Goal: Information Seeking & Learning: Compare options

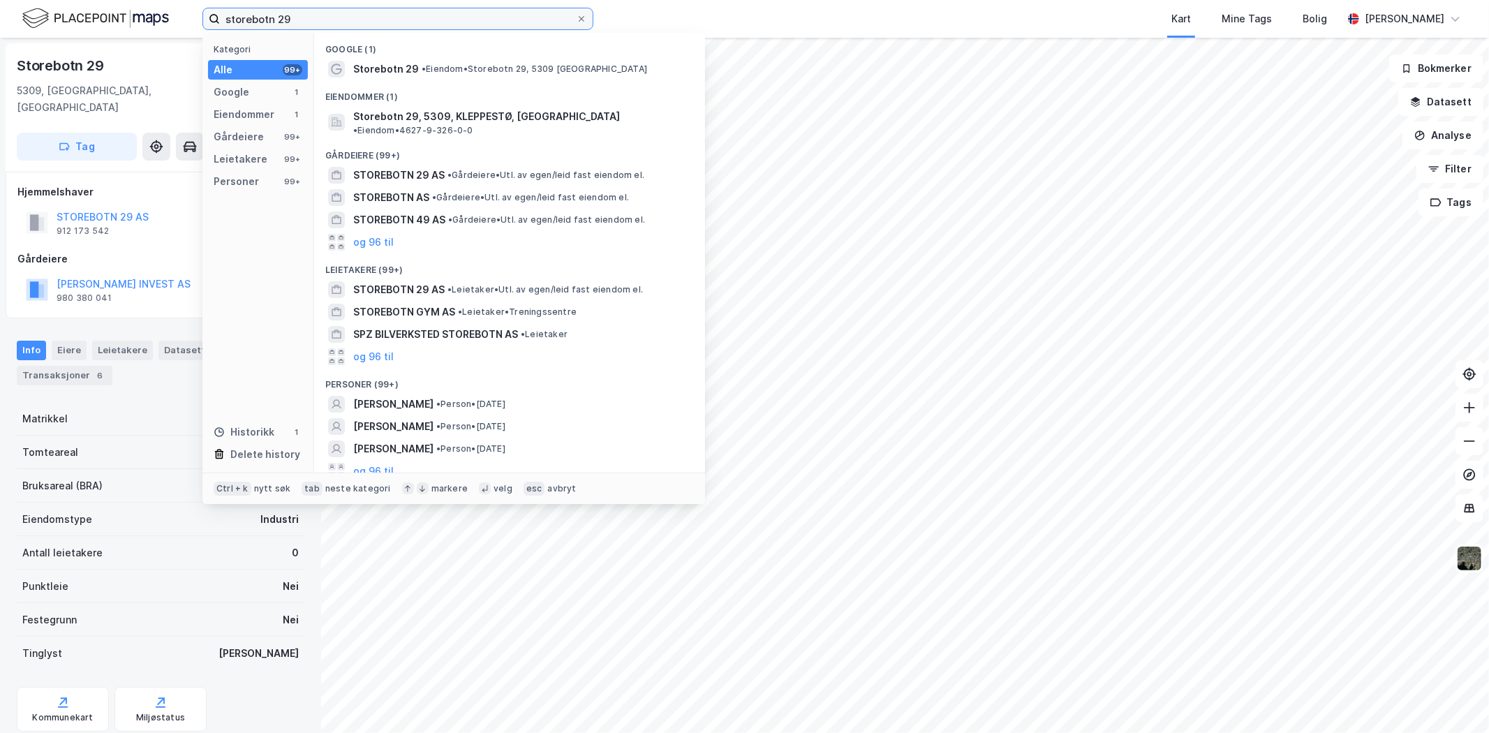
click at [282, 18] on input "storebotn 29" at bounding box center [398, 18] width 356 height 21
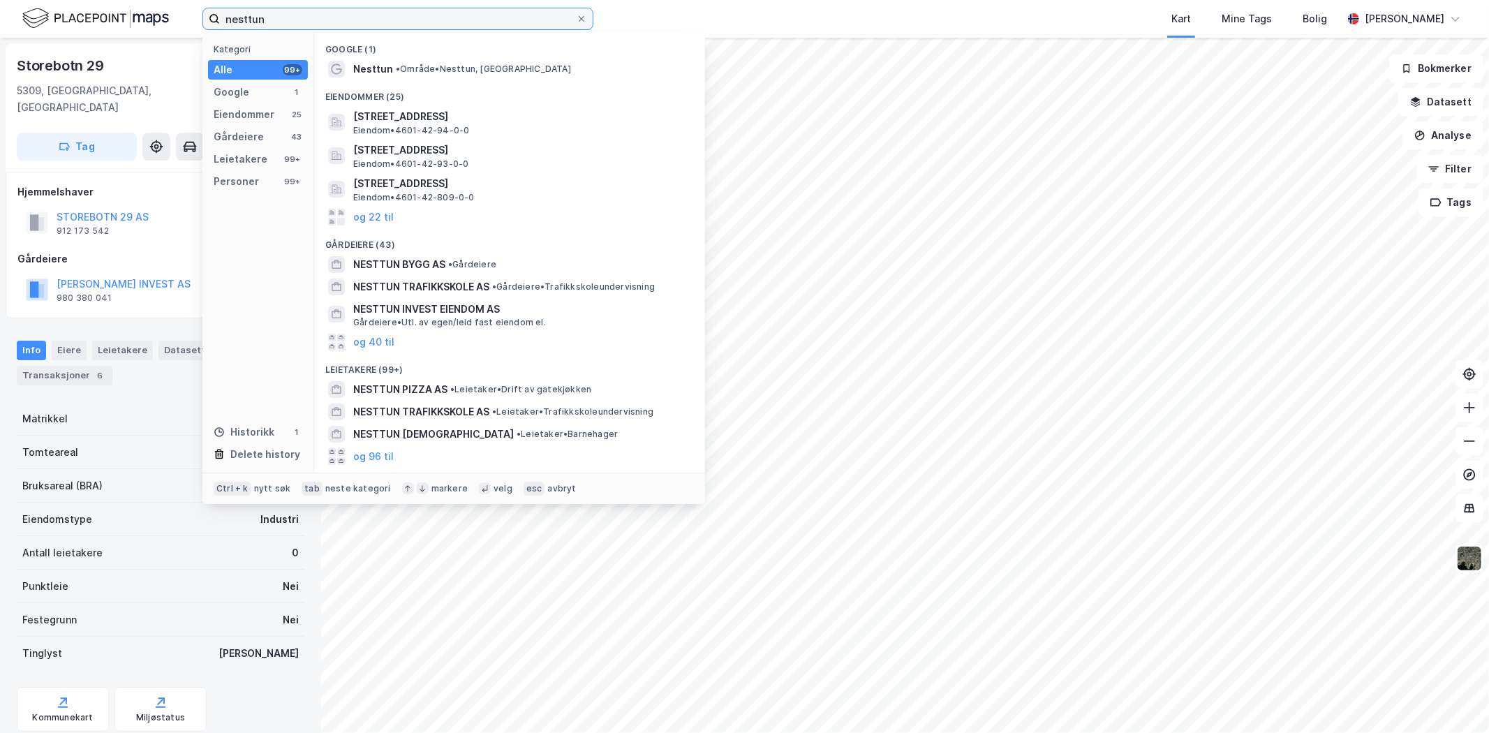
type input "nesttun"
click at [465, 72] on span "• Område • Nesttun, Bergen" at bounding box center [483, 69] width 175 height 11
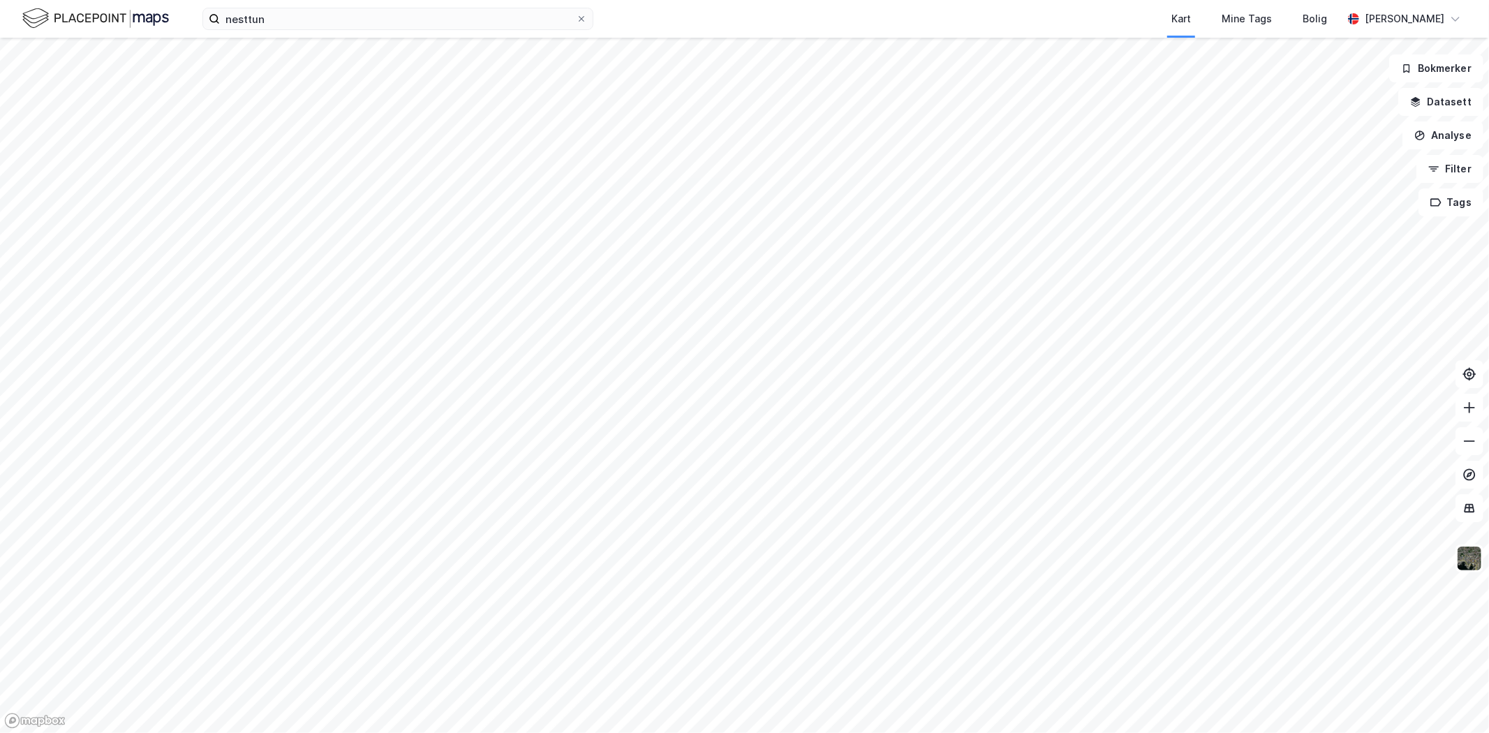
click at [1470, 559] on img at bounding box center [1469, 558] width 27 height 27
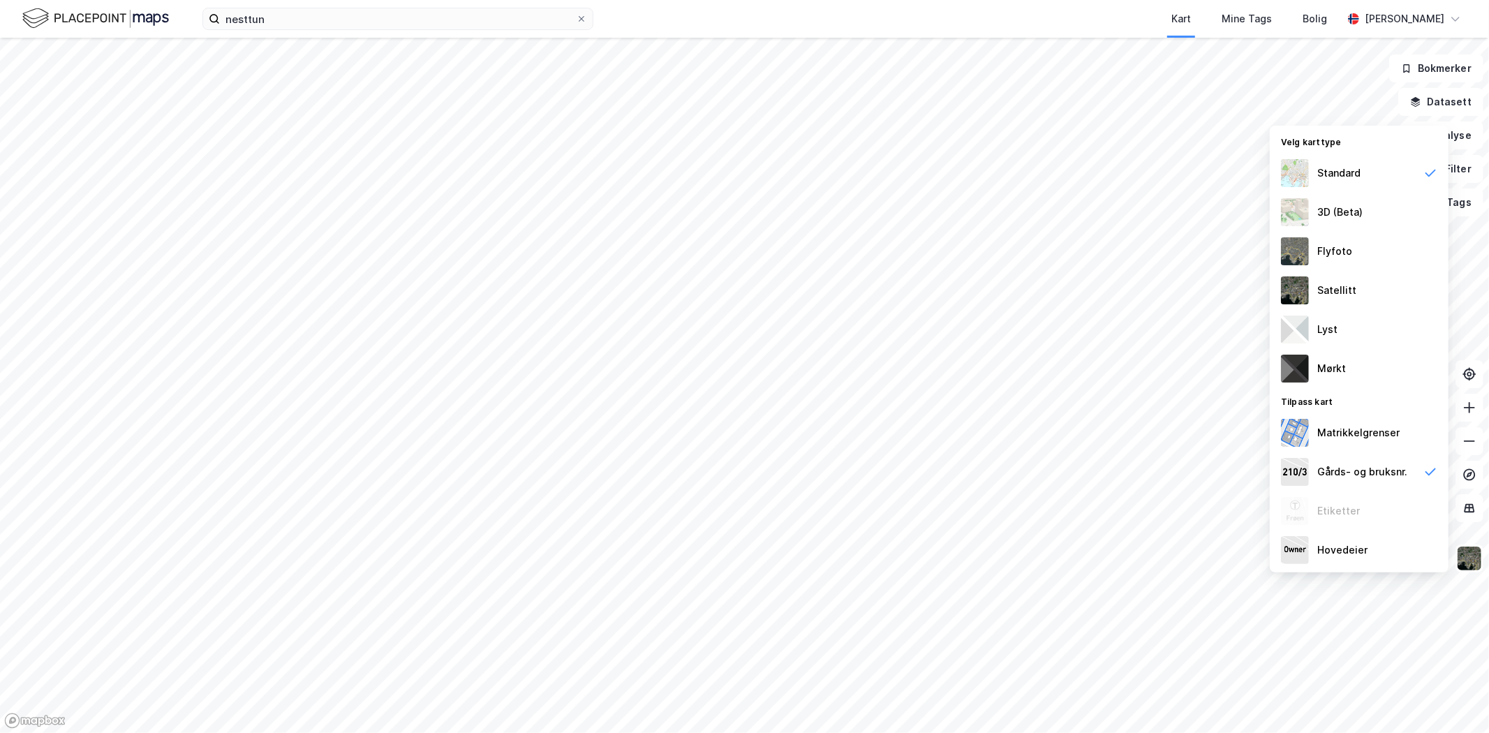
click at [1353, 257] on div "Flyfoto" at bounding box center [1359, 251] width 179 height 39
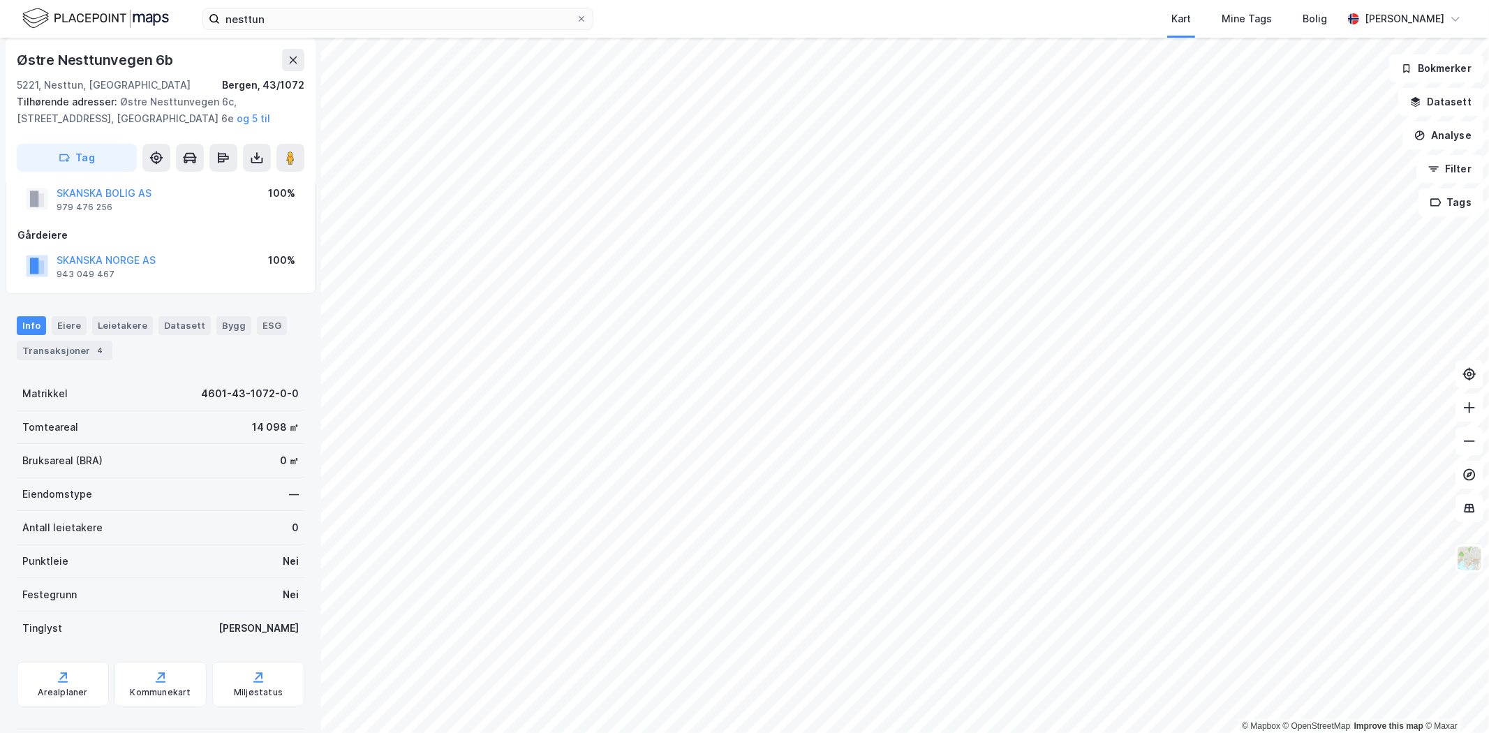
scroll to position [59, 0]
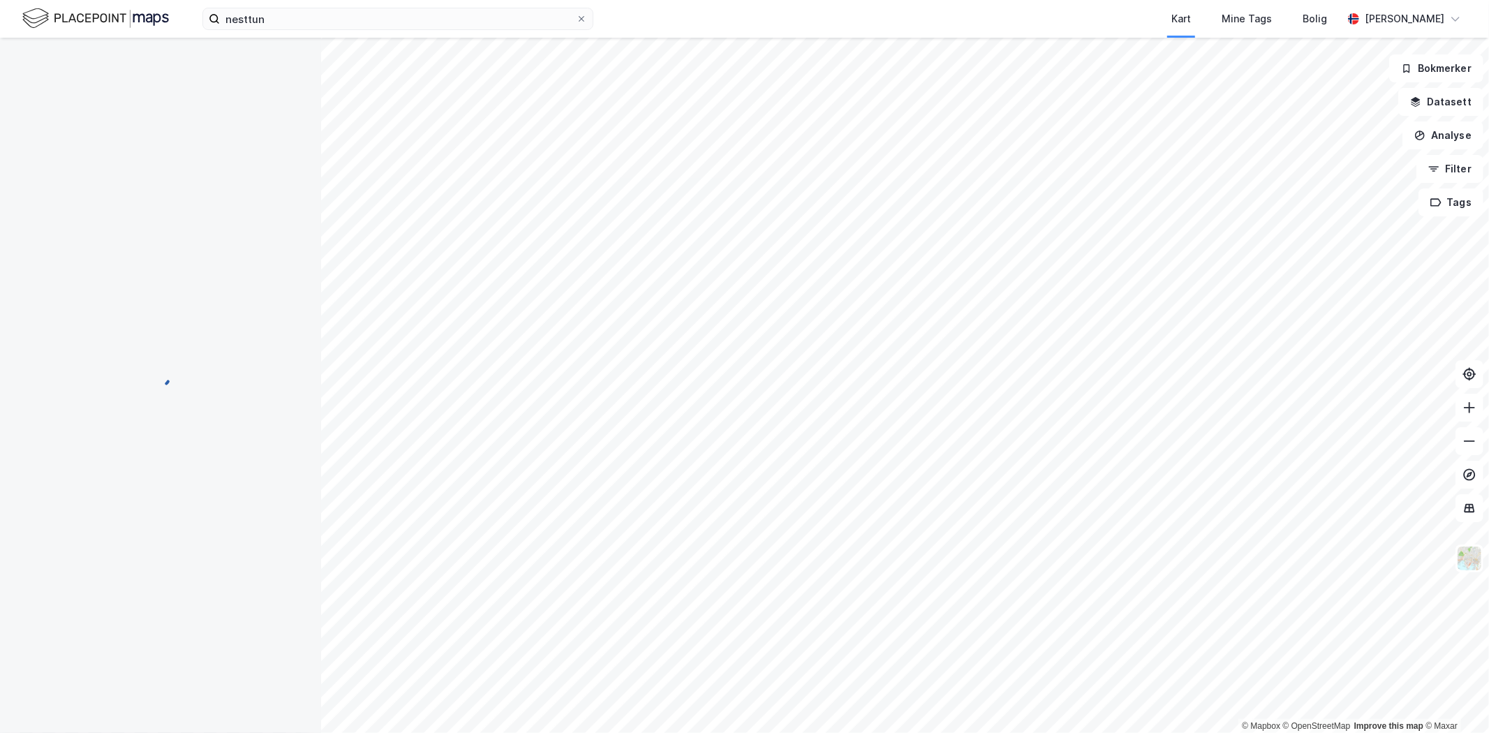
scroll to position [59, 0]
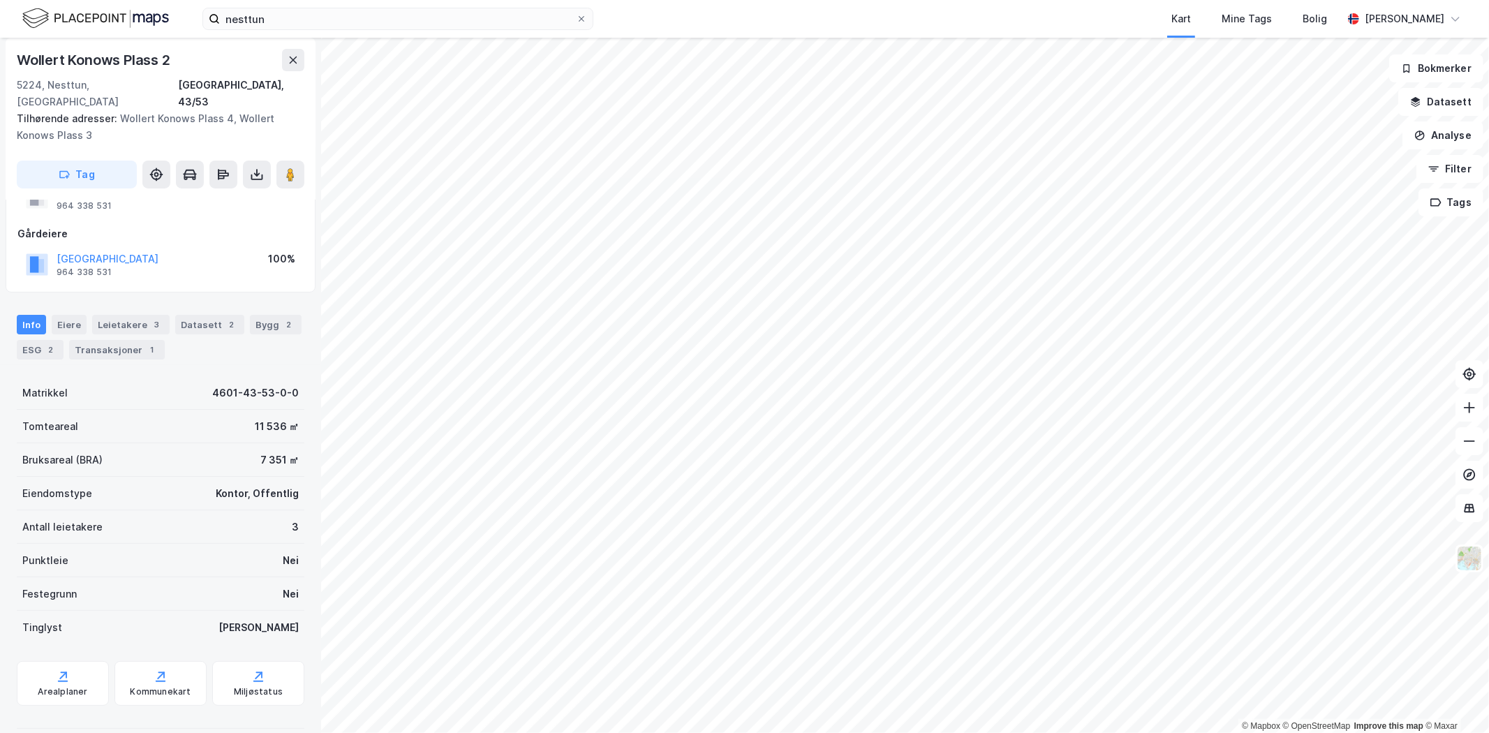
scroll to position [59, 0]
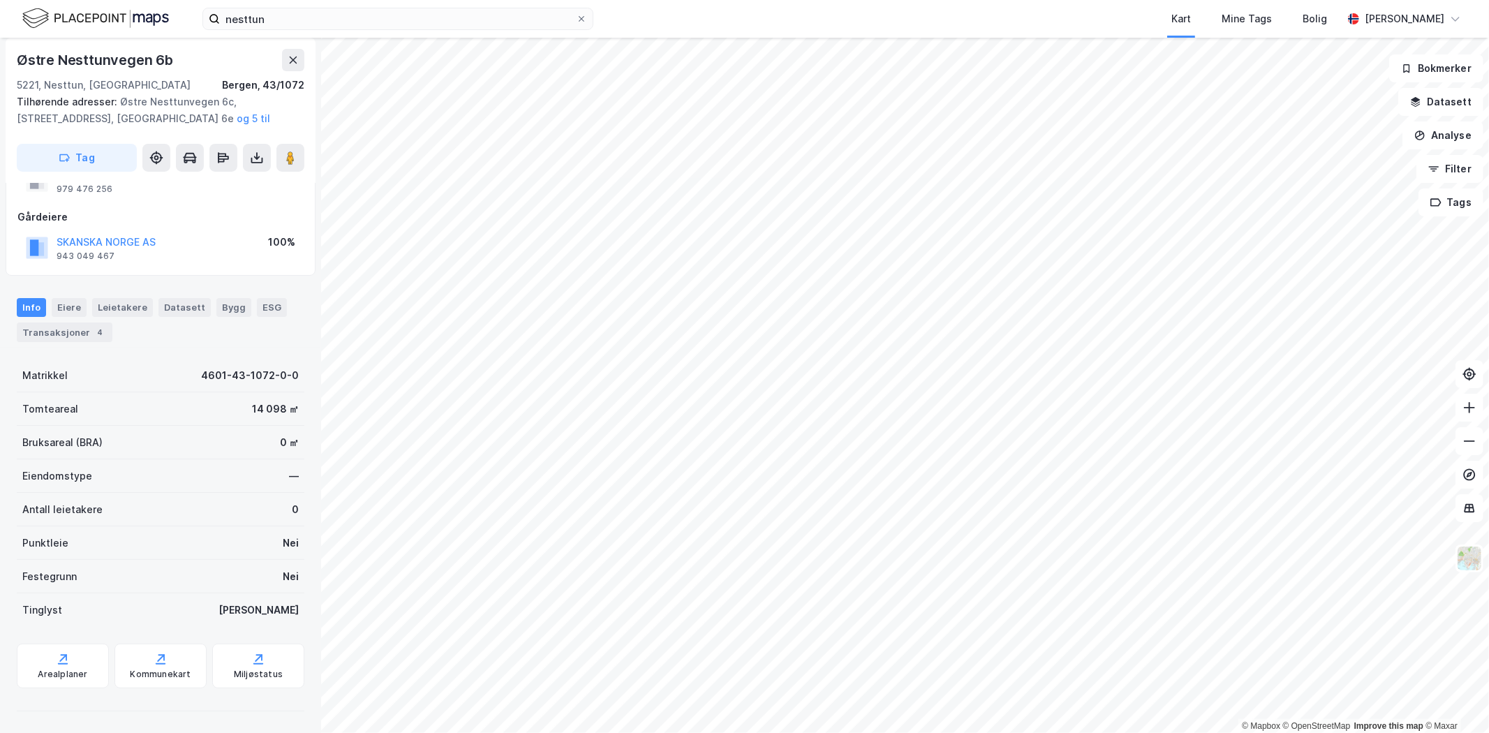
scroll to position [59, 0]
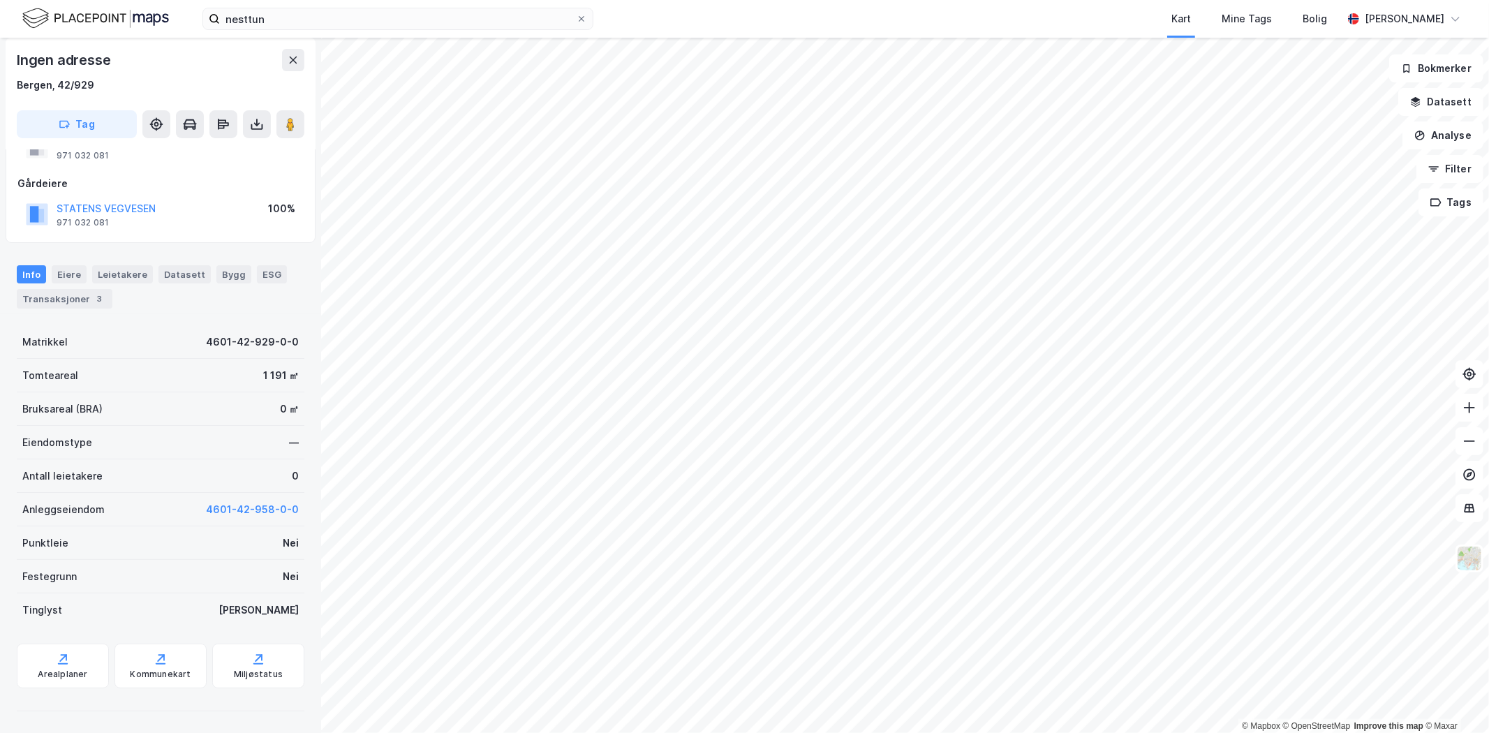
scroll to position [59, 0]
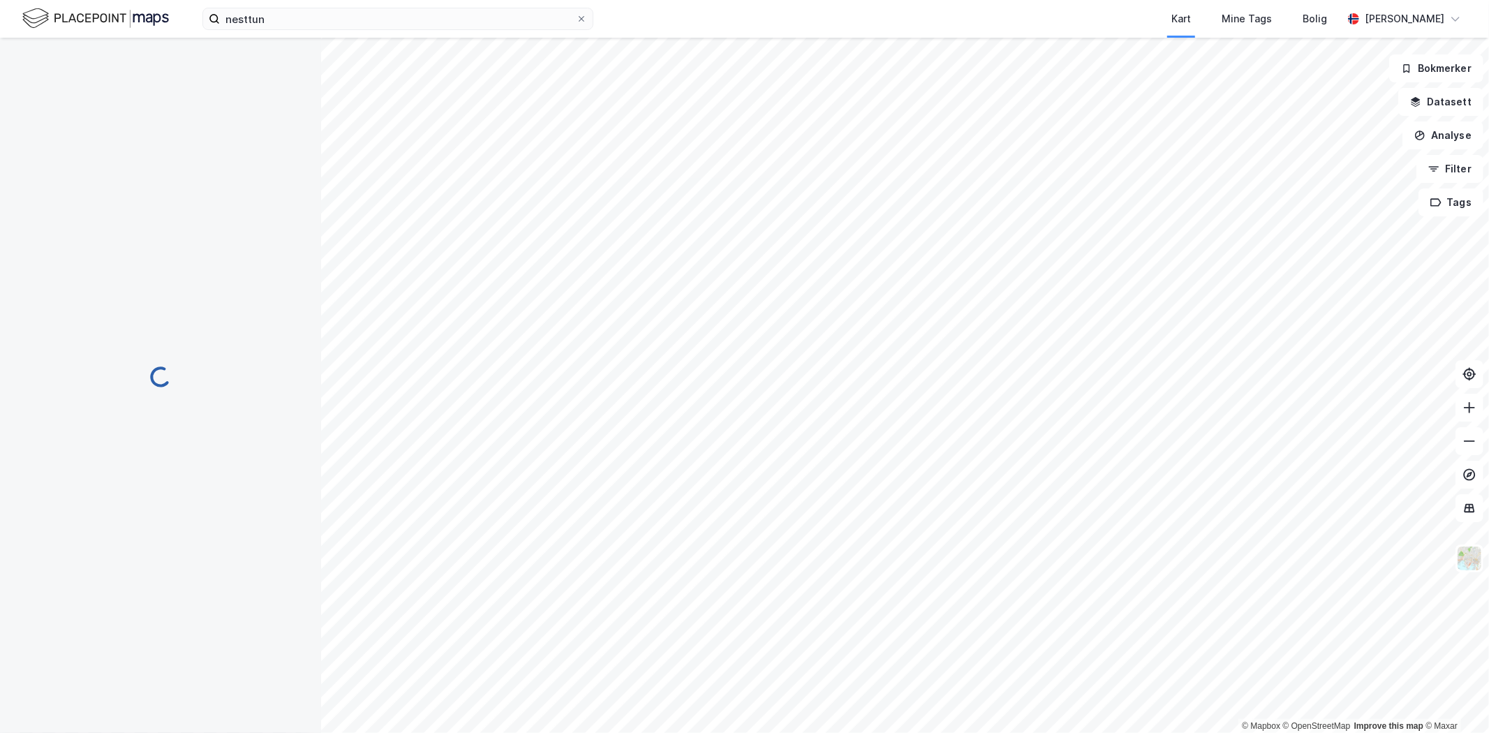
scroll to position [26, 0]
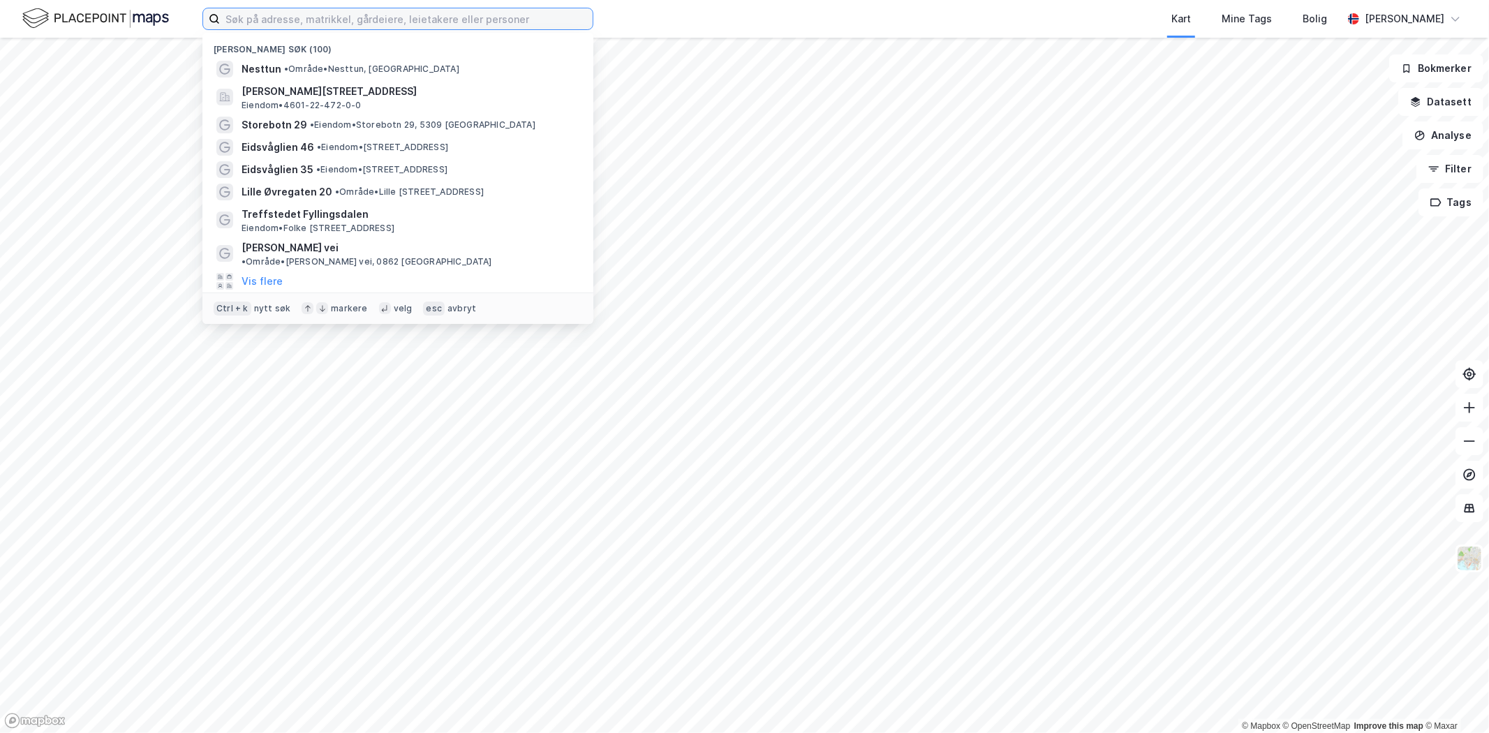
click at [324, 20] on input at bounding box center [406, 18] width 373 height 21
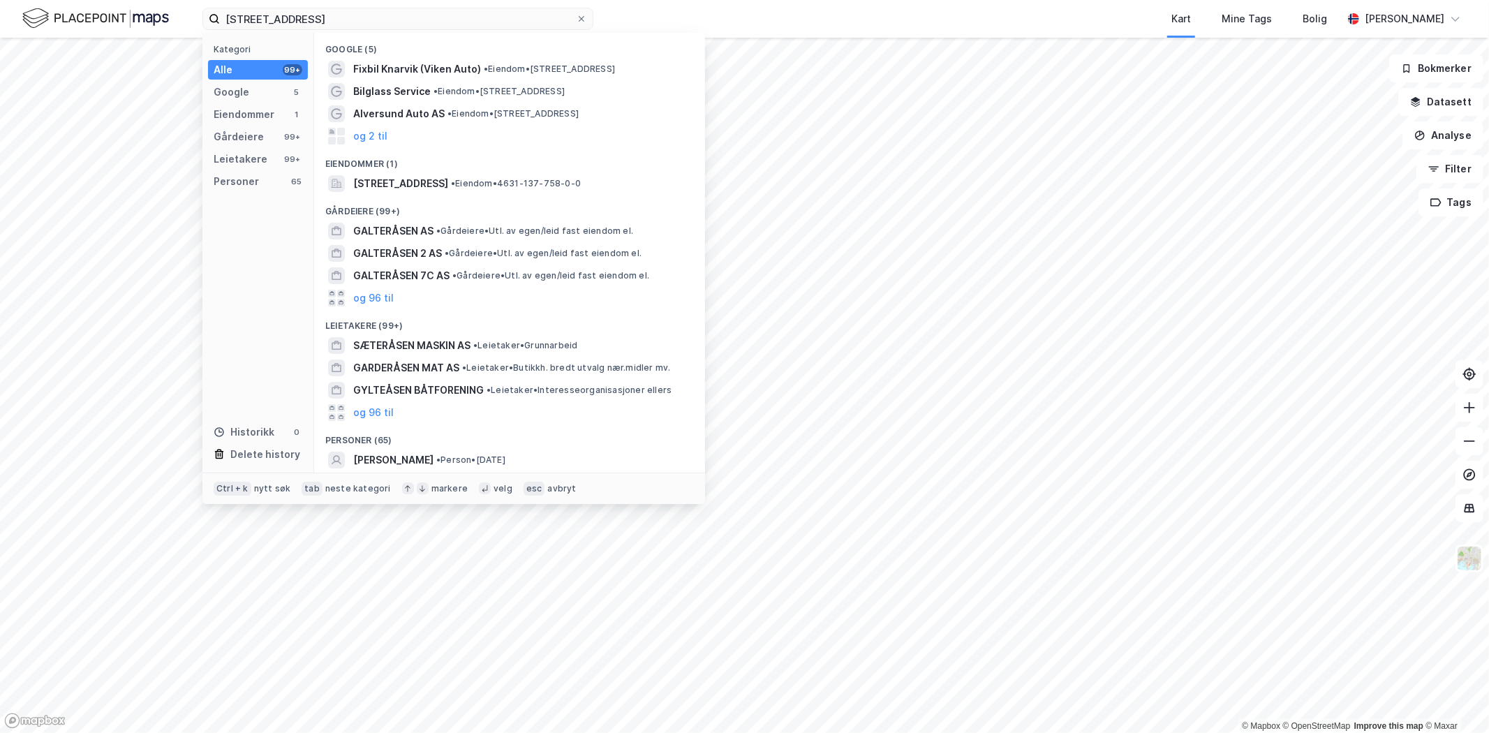
click at [264, 73] on div "Alle 99+" at bounding box center [258, 70] width 100 height 20
click at [325, 23] on input "[STREET_ADDRESS]" at bounding box center [398, 18] width 356 height 21
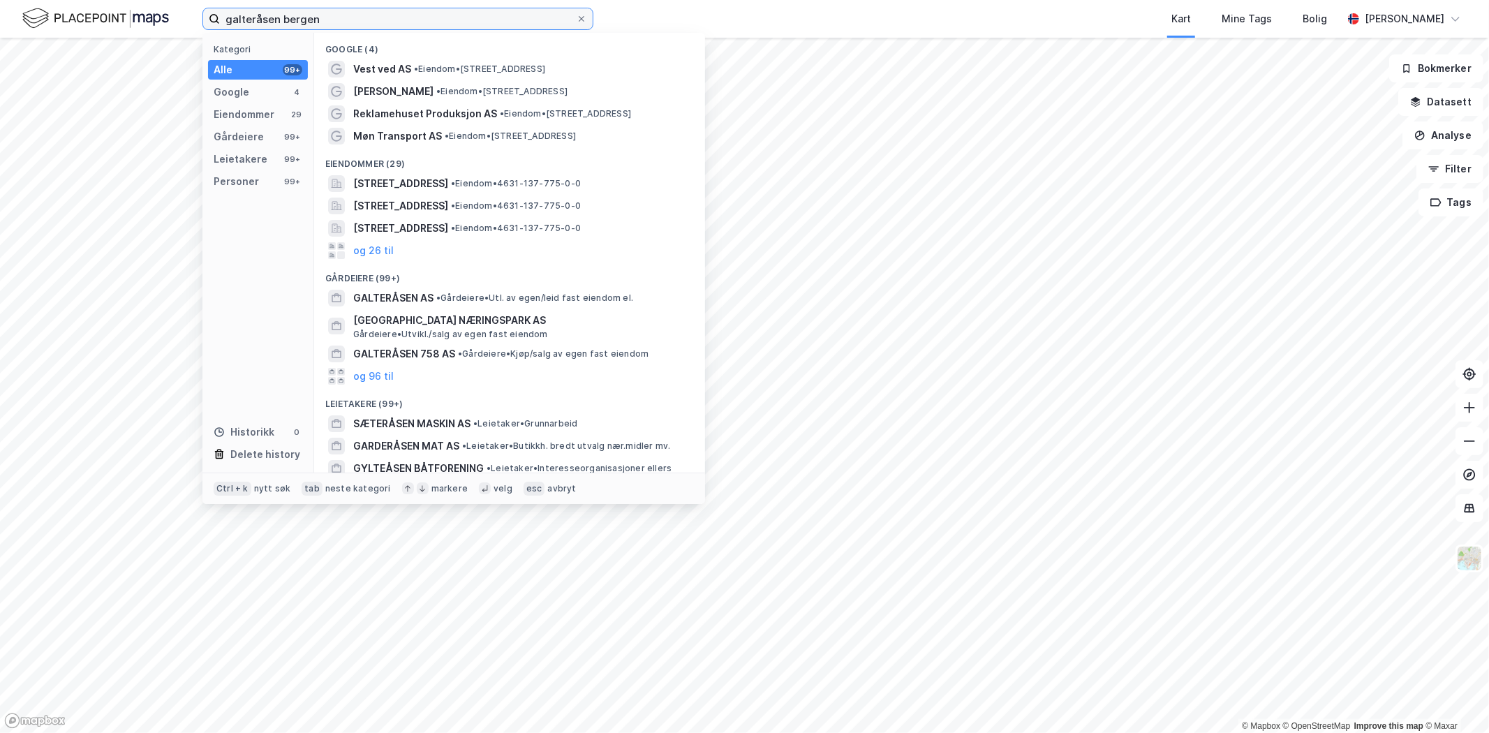
click at [364, 17] on input "galteråsen bergen" at bounding box center [398, 18] width 356 height 21
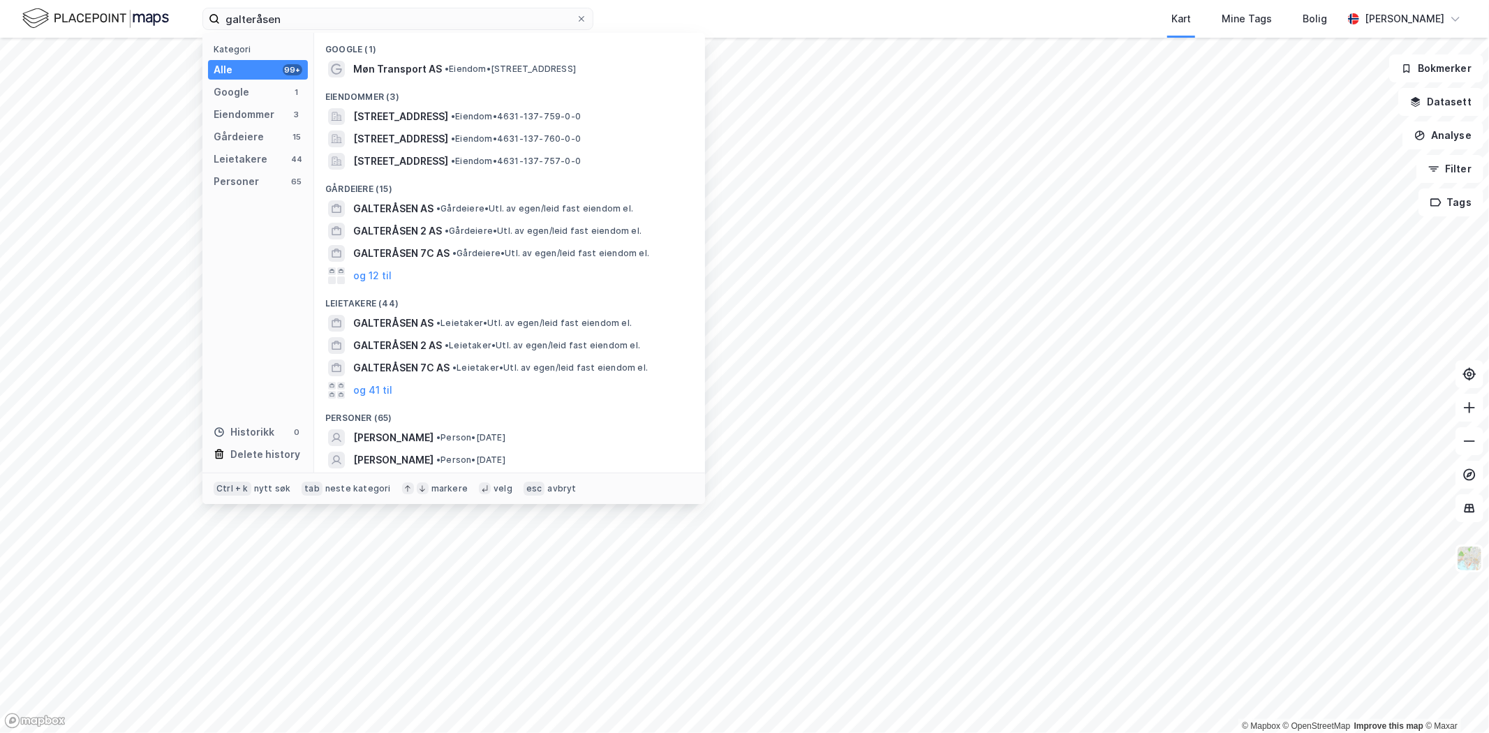
click at [392, 117] on span "[STREET_ADDRESS]" at bounding box center [400, 116] width 95 height 17
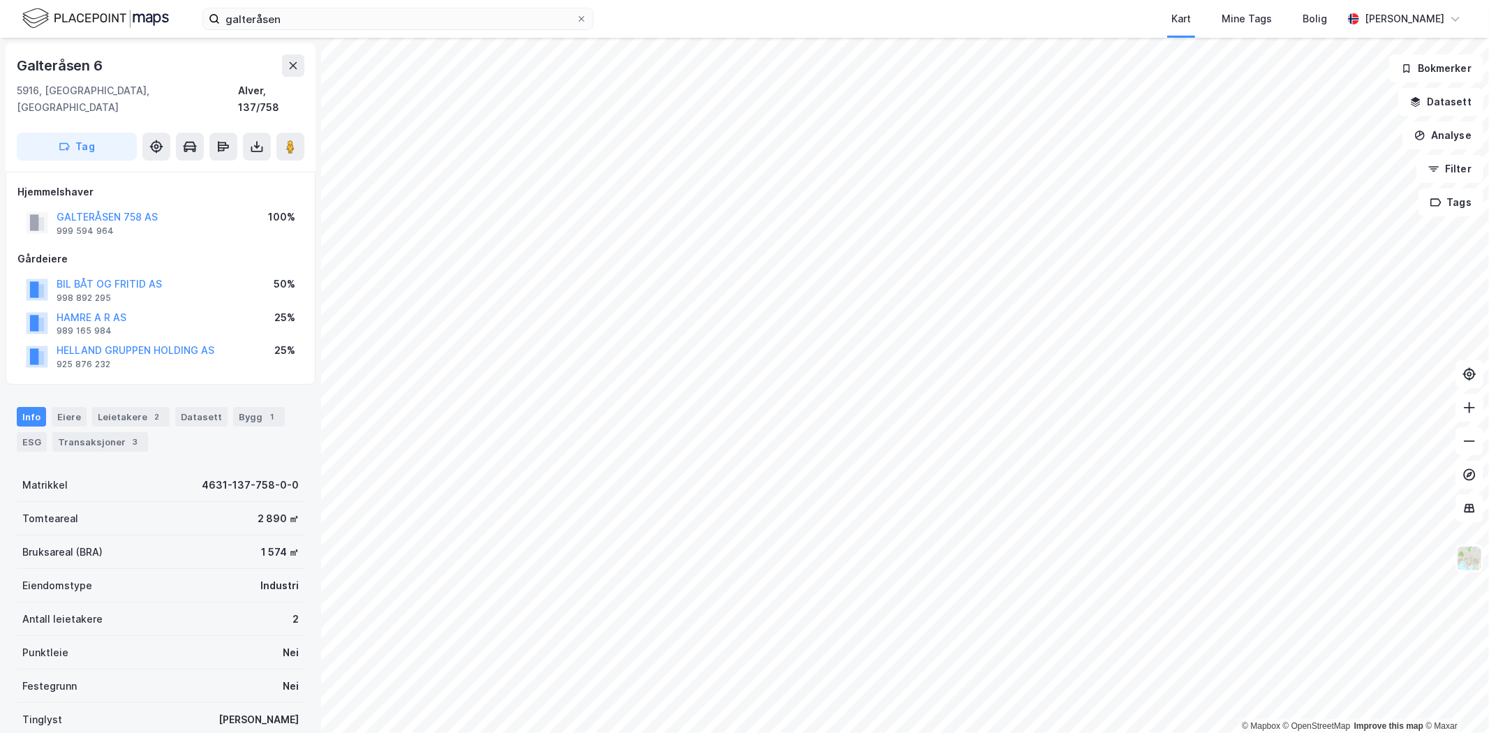
click at [87, 432] on div "Transaksjoner 3" at bounding box center [100, 442] width 96 height 20
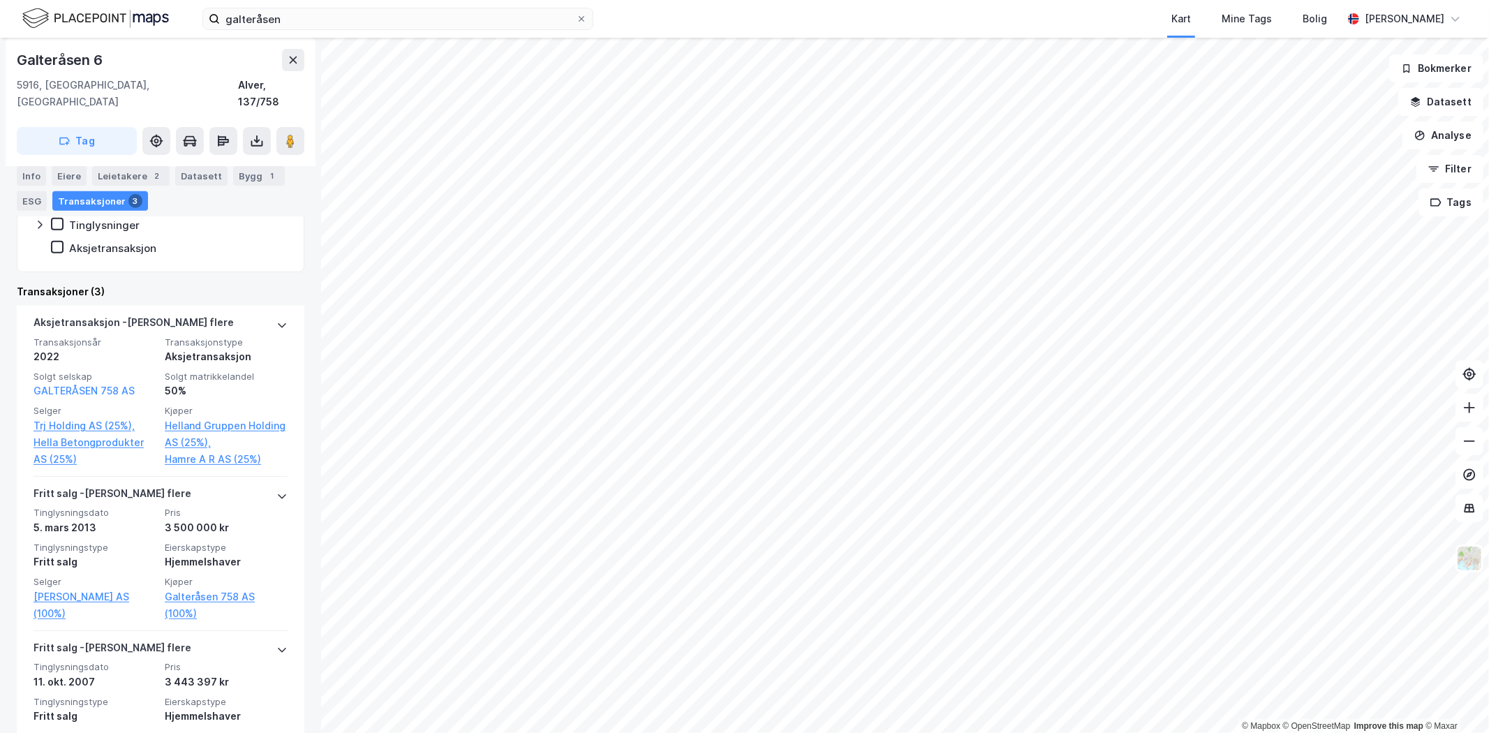
scroll to position [381, 0]
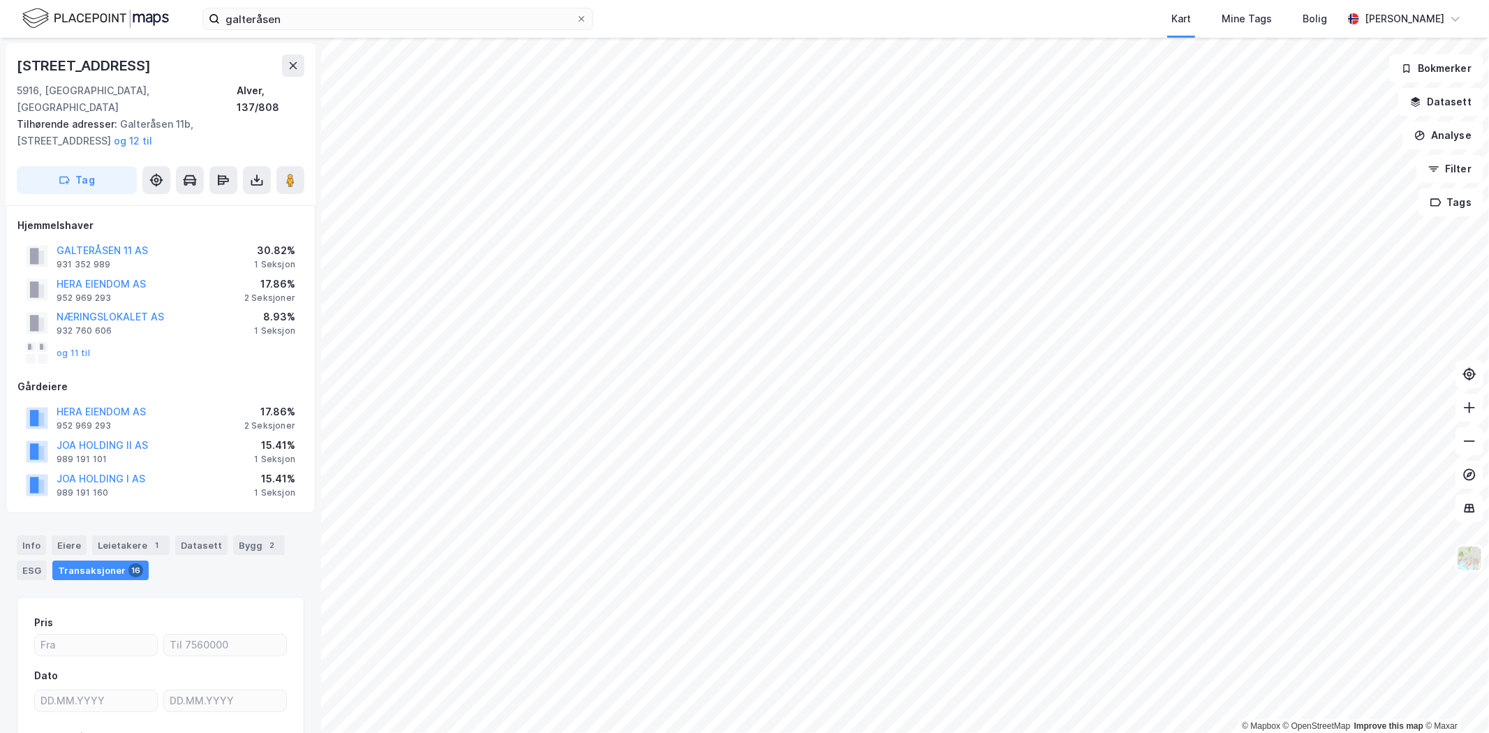
scroll to position [108, 0]
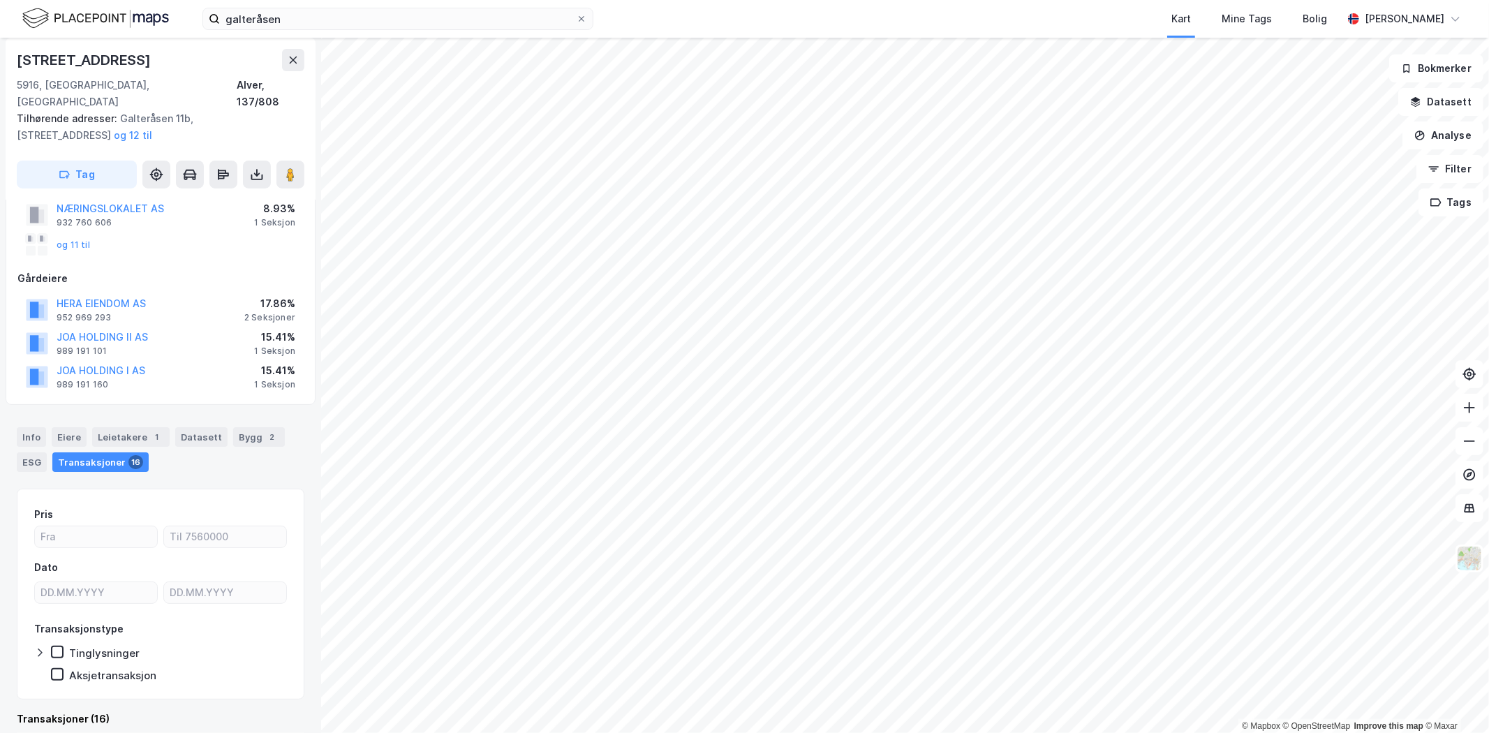
scroll to position [108, 0]
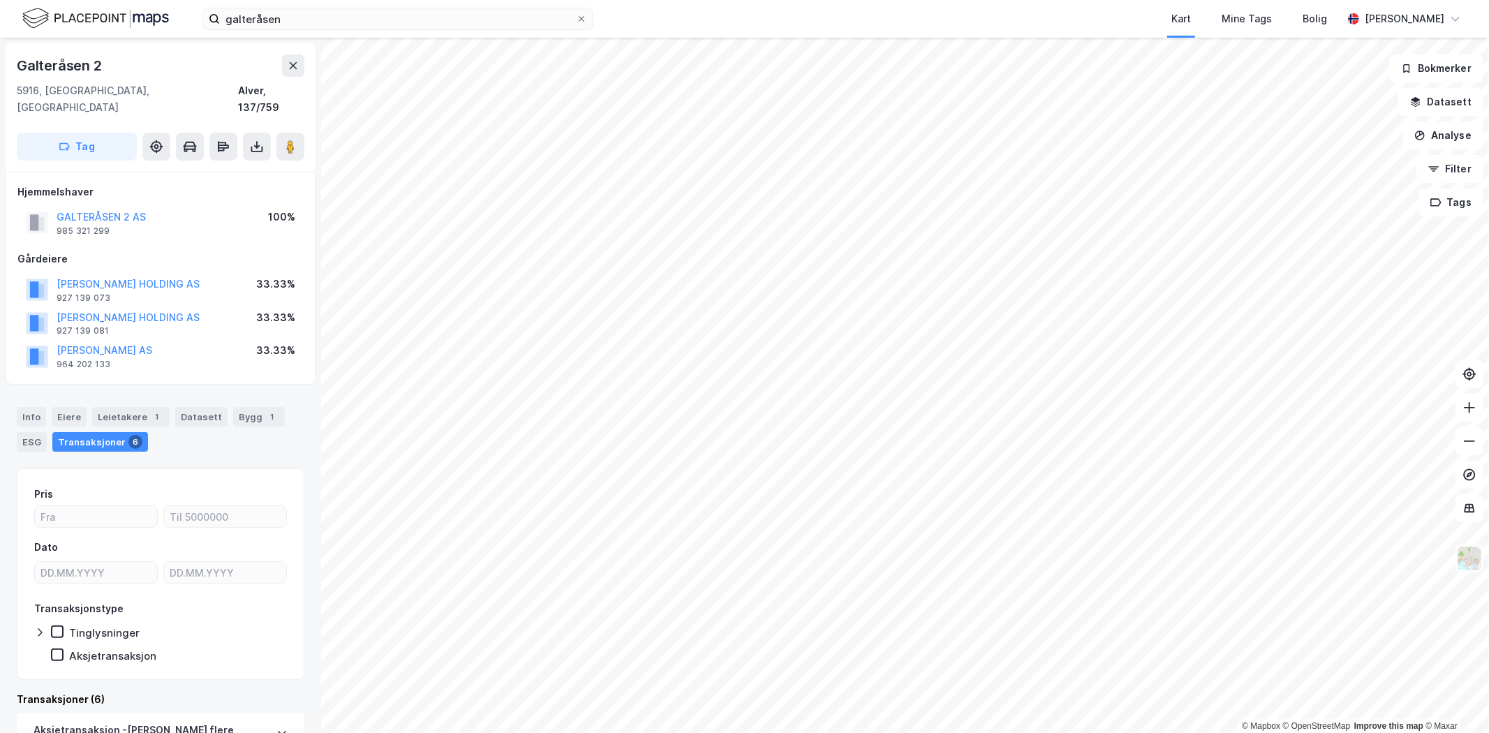
click at [310, 255] on div "© Mapbox © OpenStreetMap Improve this map © [STREET_ADDRESS], Vestland Alver, 1…" at bounding box center [744, 385] width 1489 height 695
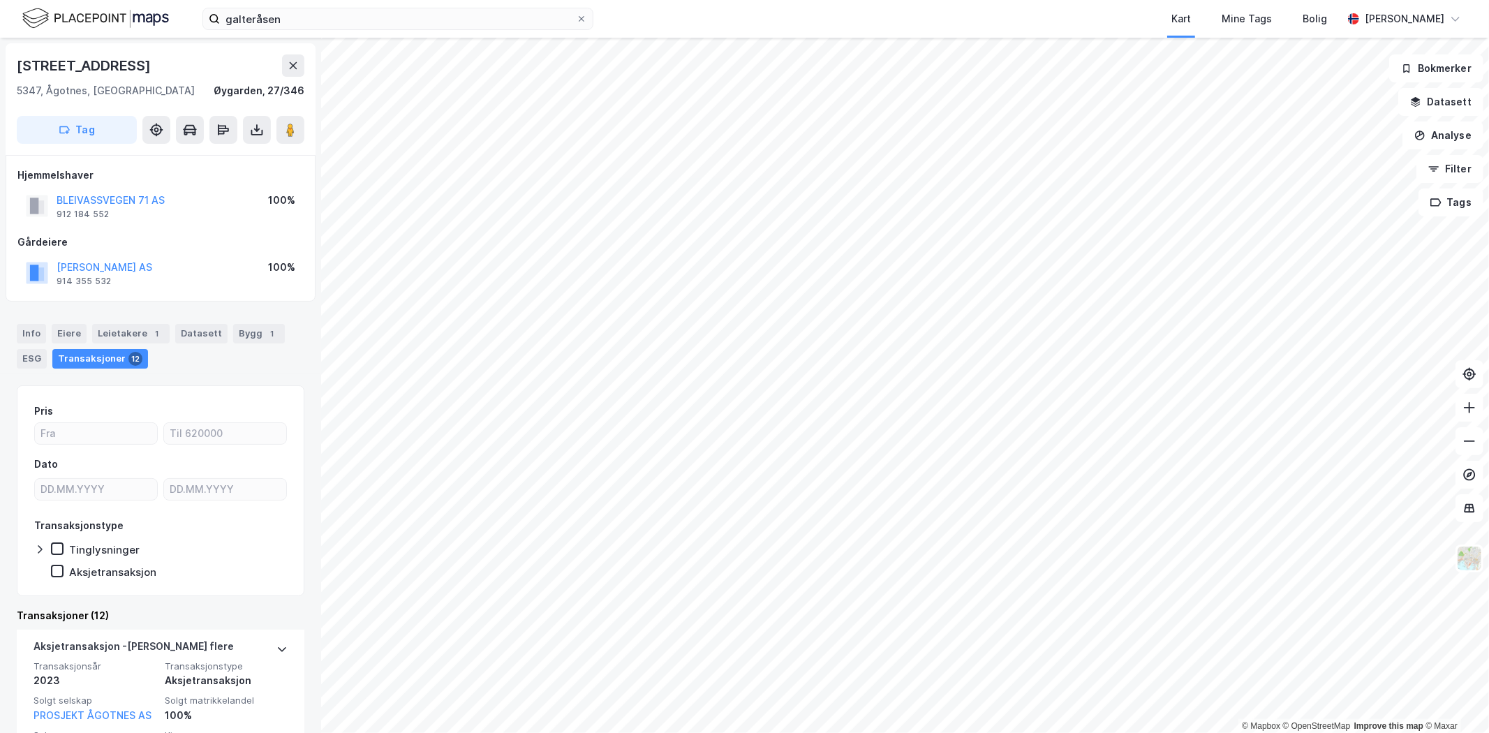
click at [121, 332] on div "Leietakere 1" at bounding box center [131, 334] width 78 height 20
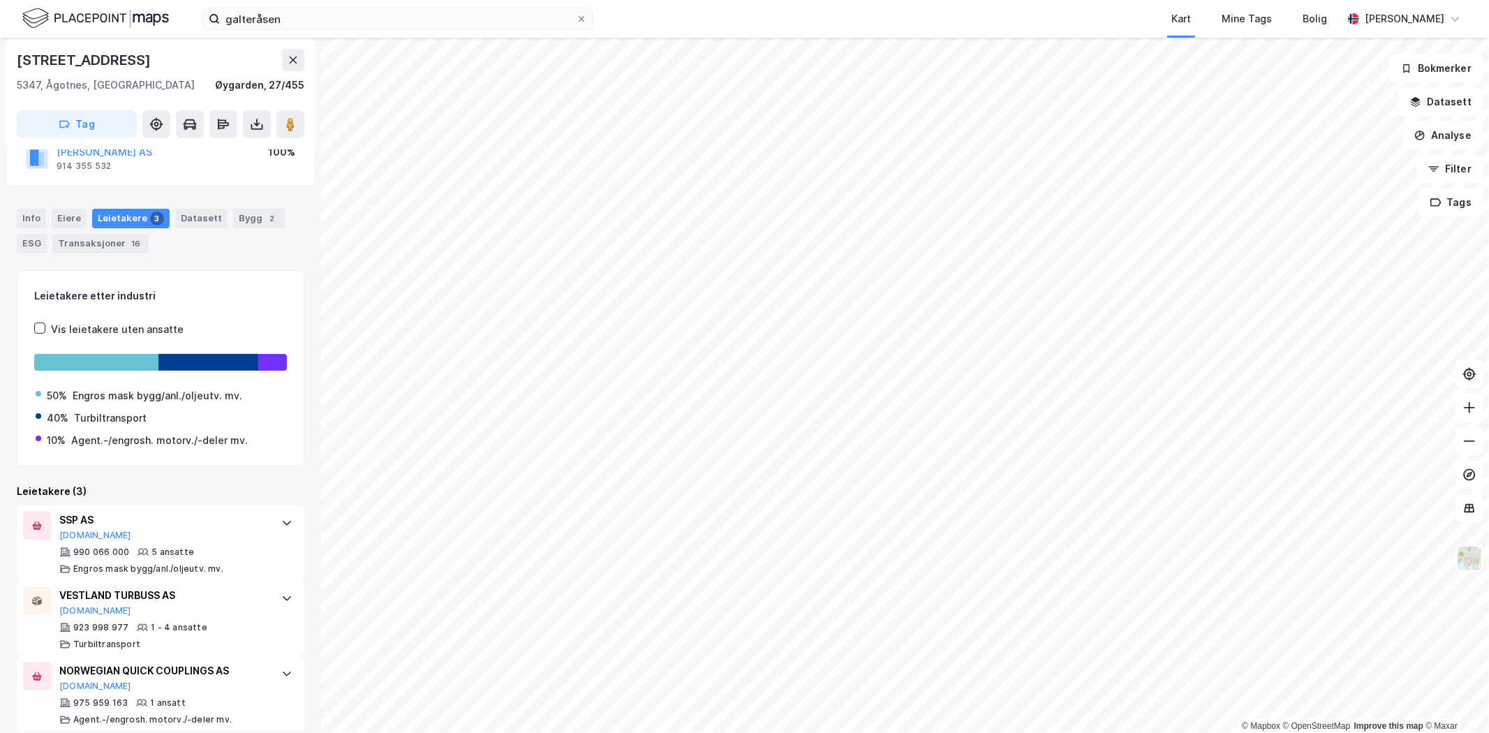
scroll to position [131, 0]
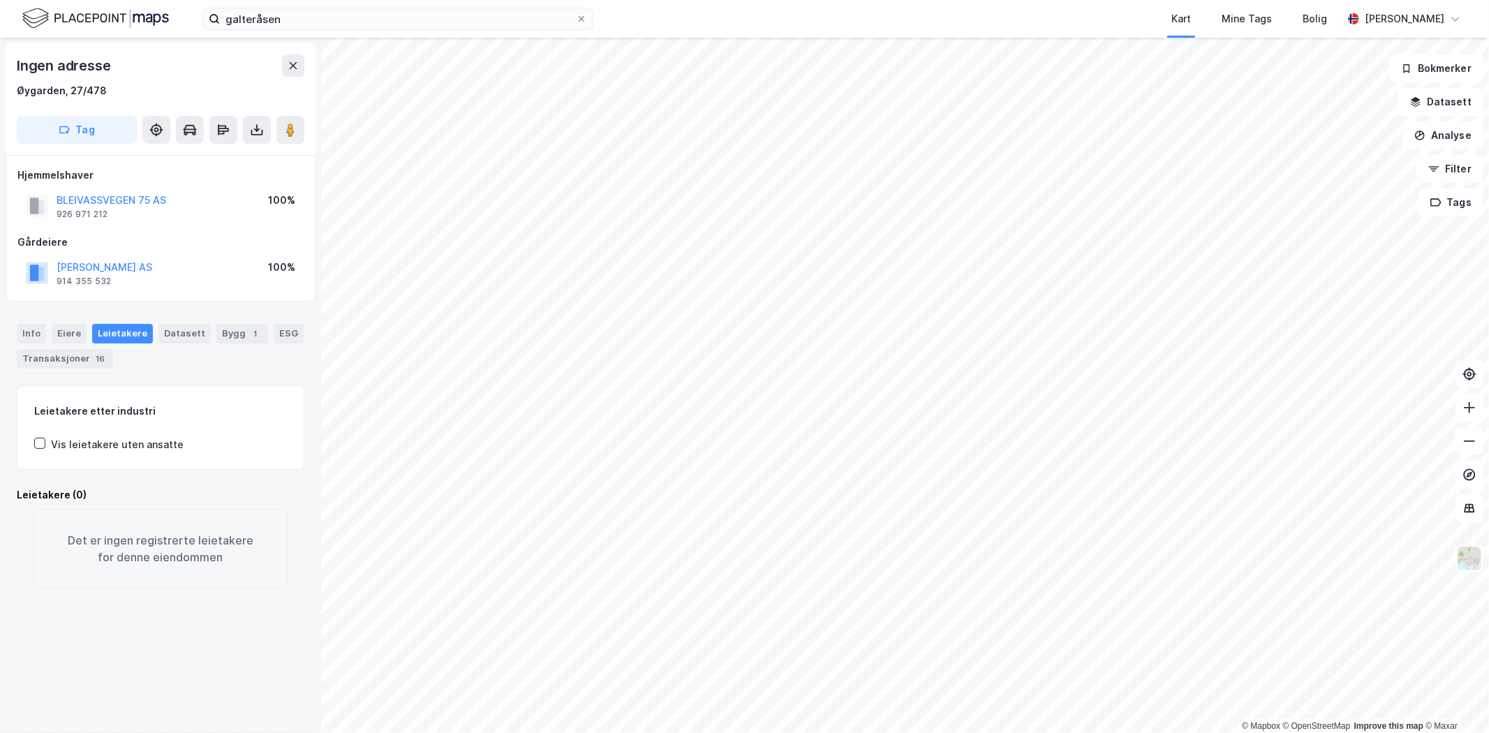
click at [32, 333] on div "Info" at bounding box center [31, 334] width 29 height 20
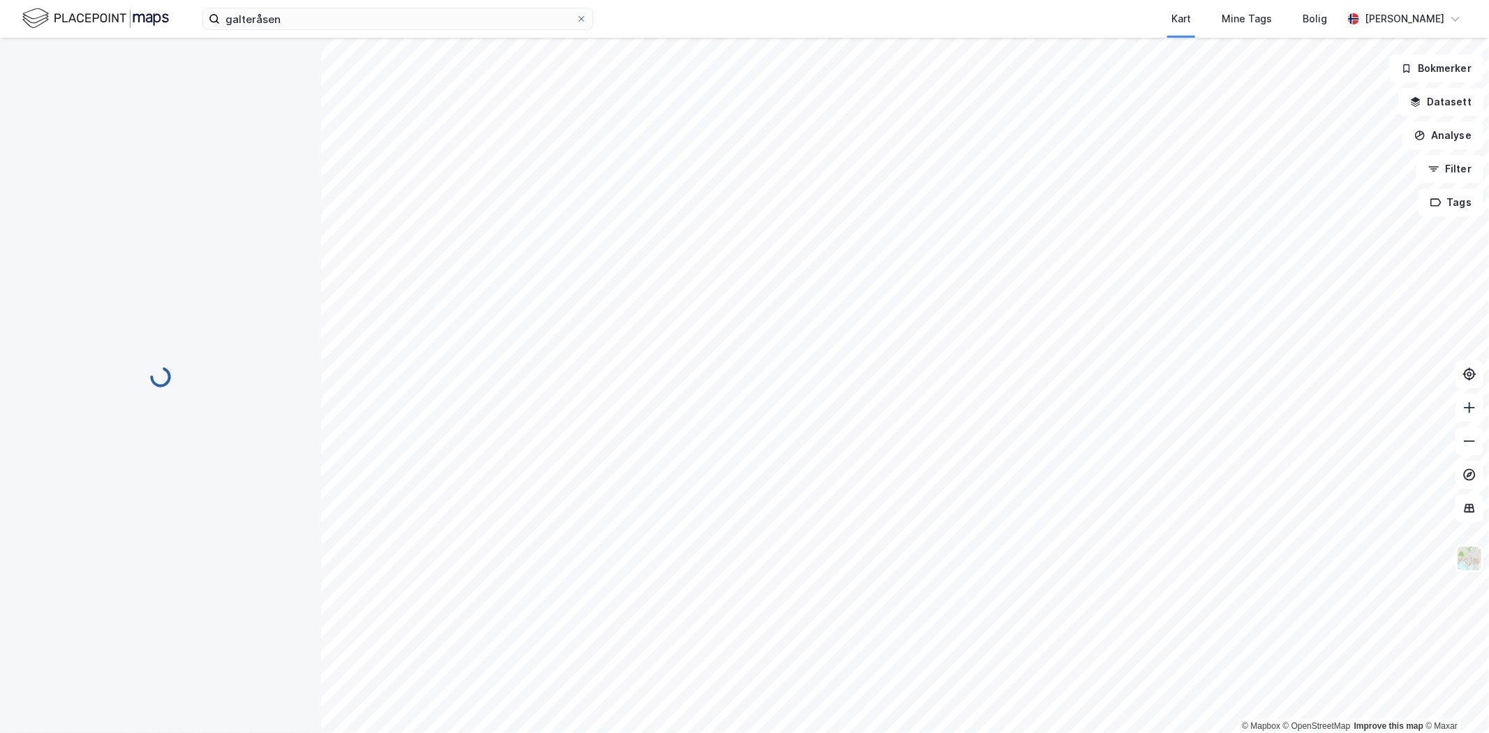
scroll to position [27, 0]
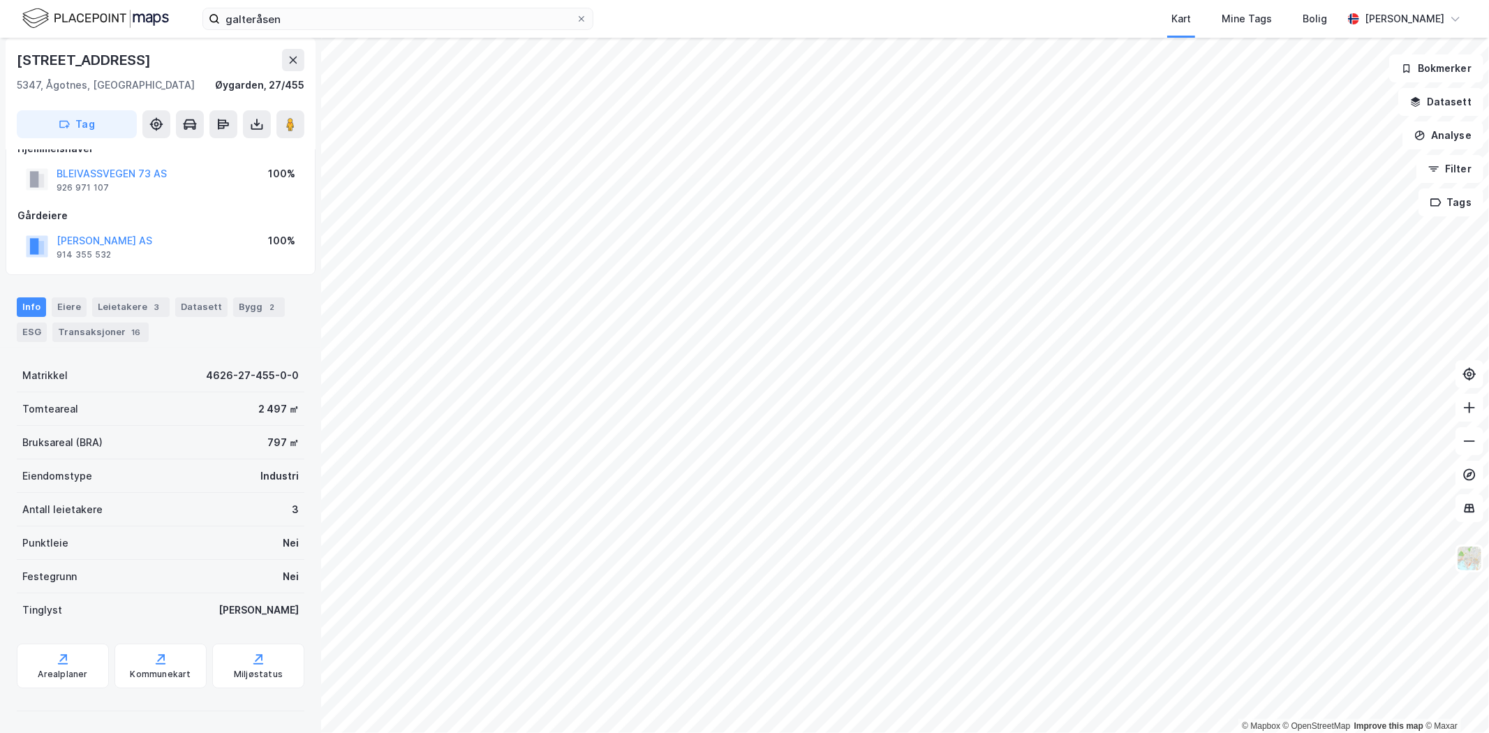
scroll to position [27, 0]
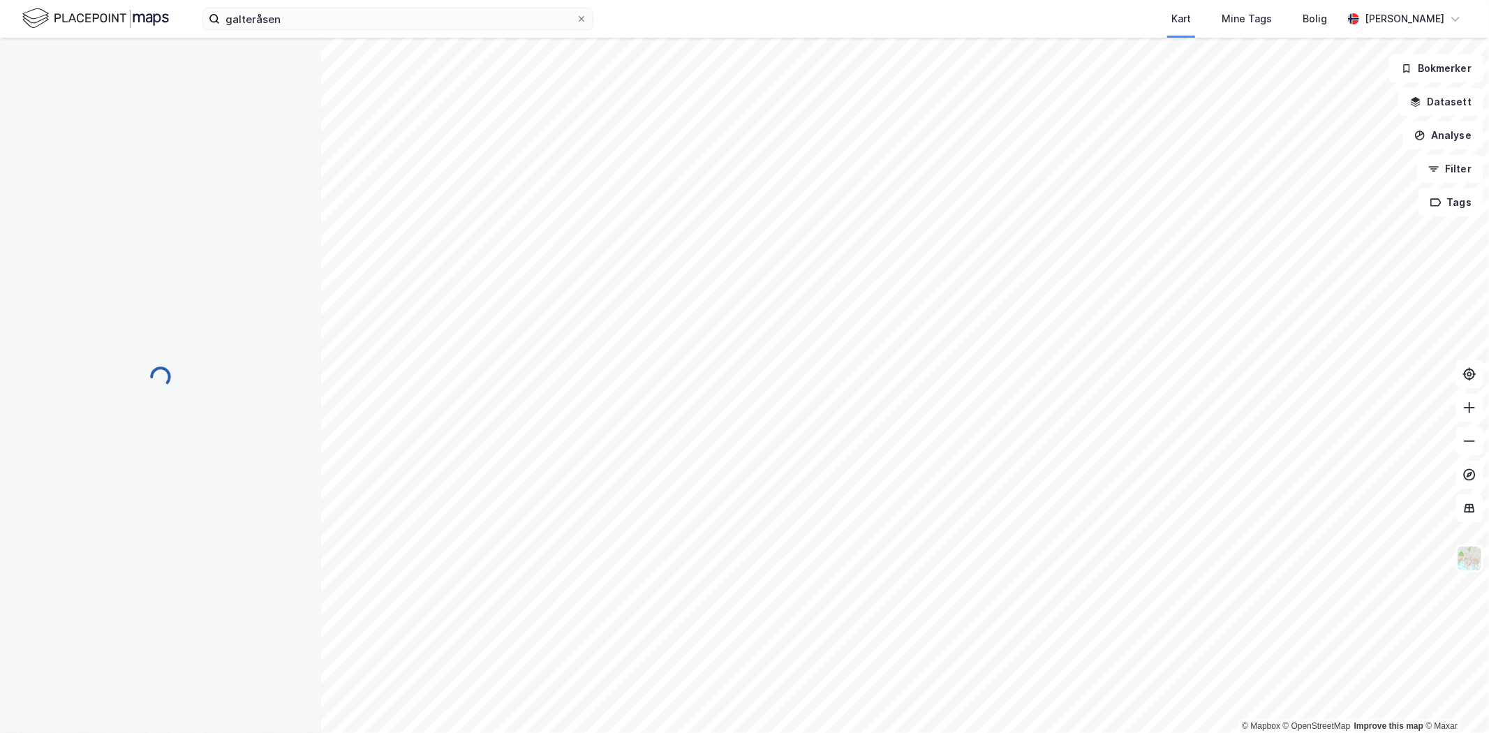
scroll to position [27, 0]
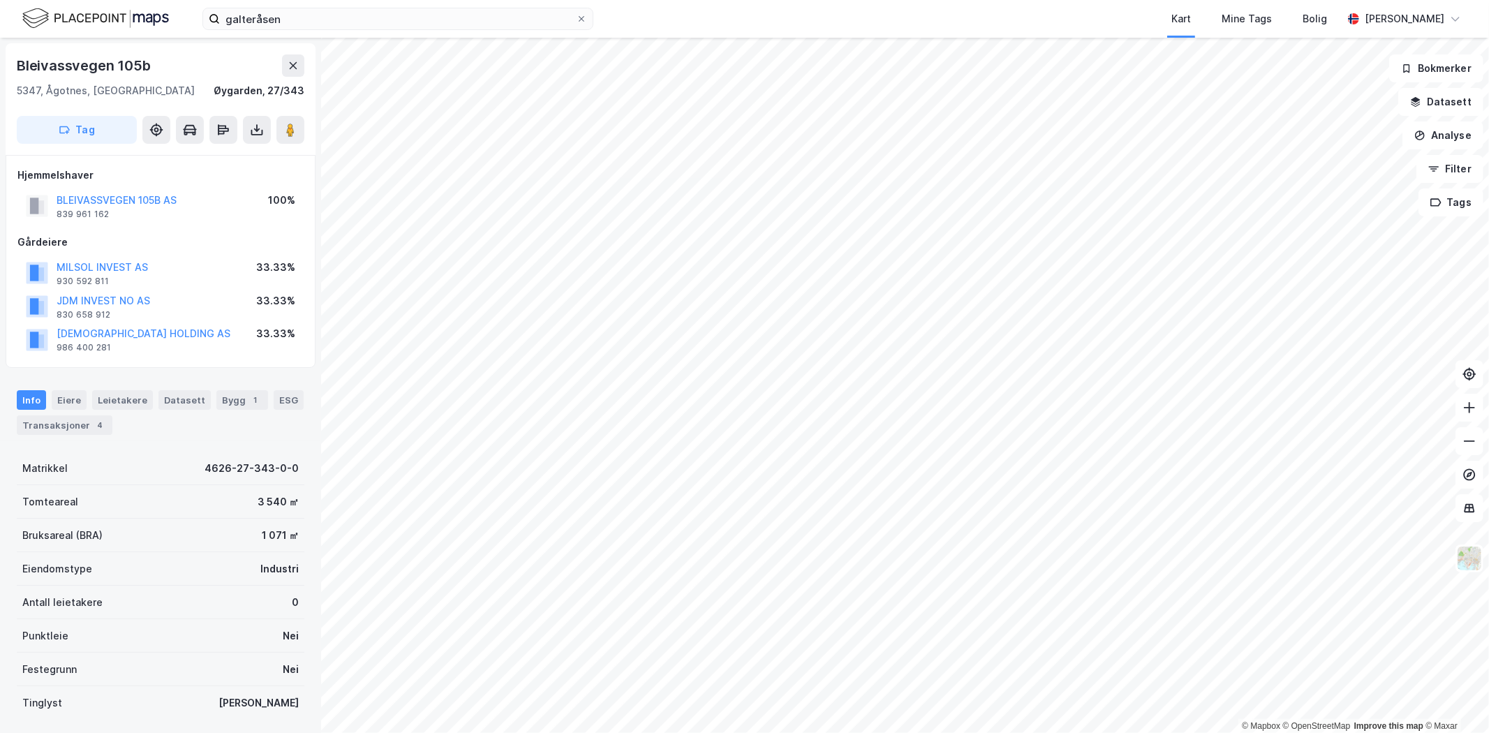
scroll to position [27, 0]
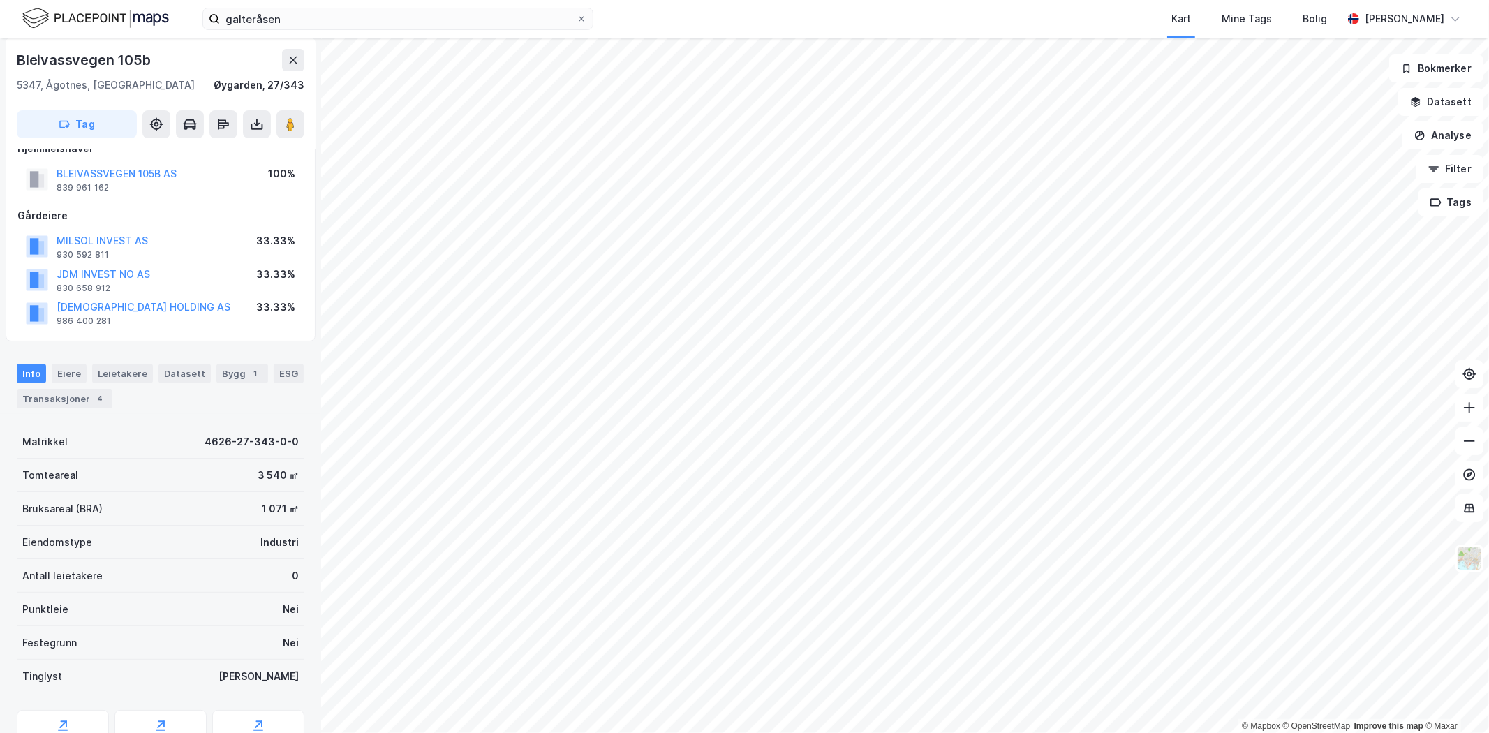
click at [0, 0] on button "JDM INVEST NO AS" at bounding box center [0, 0] width 0 height 0
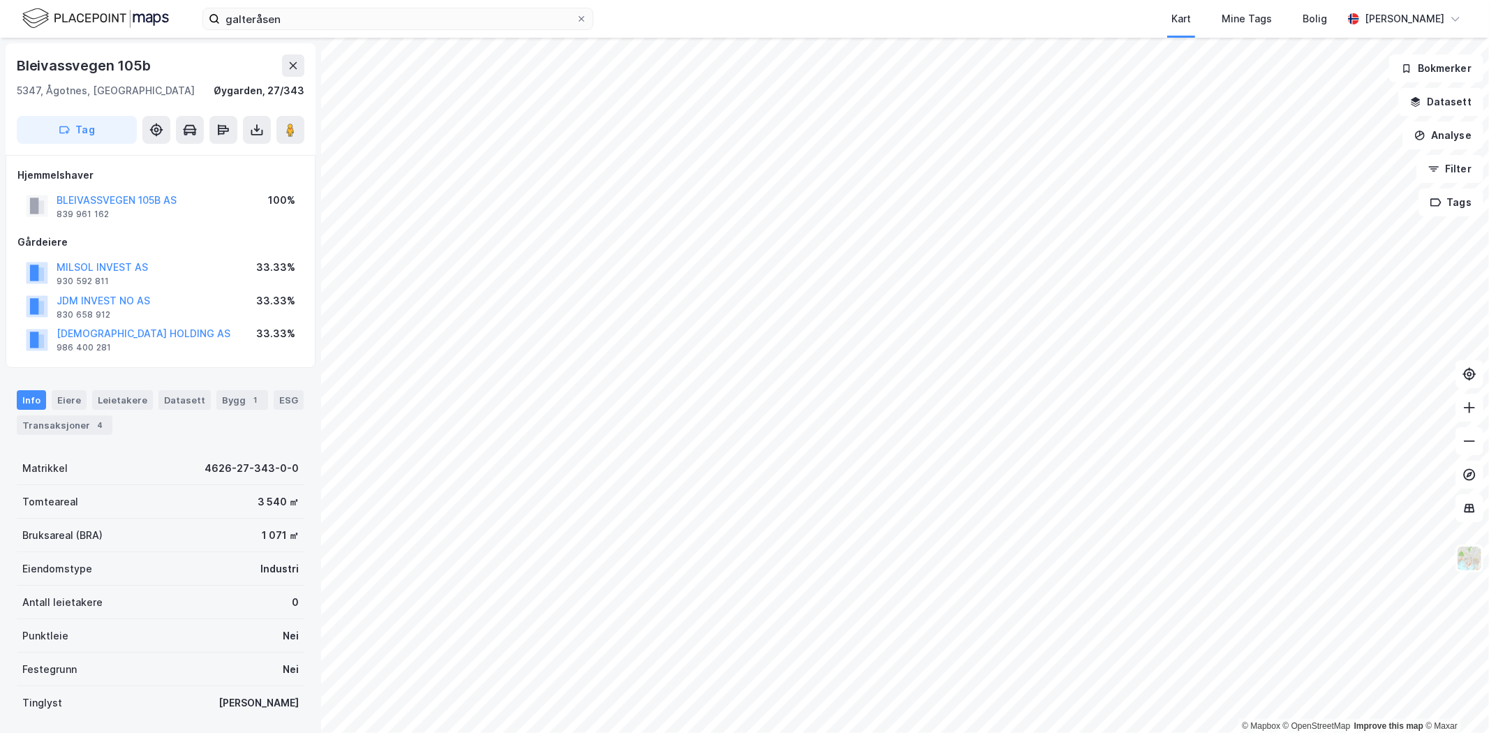
scroll to position [27, 0]
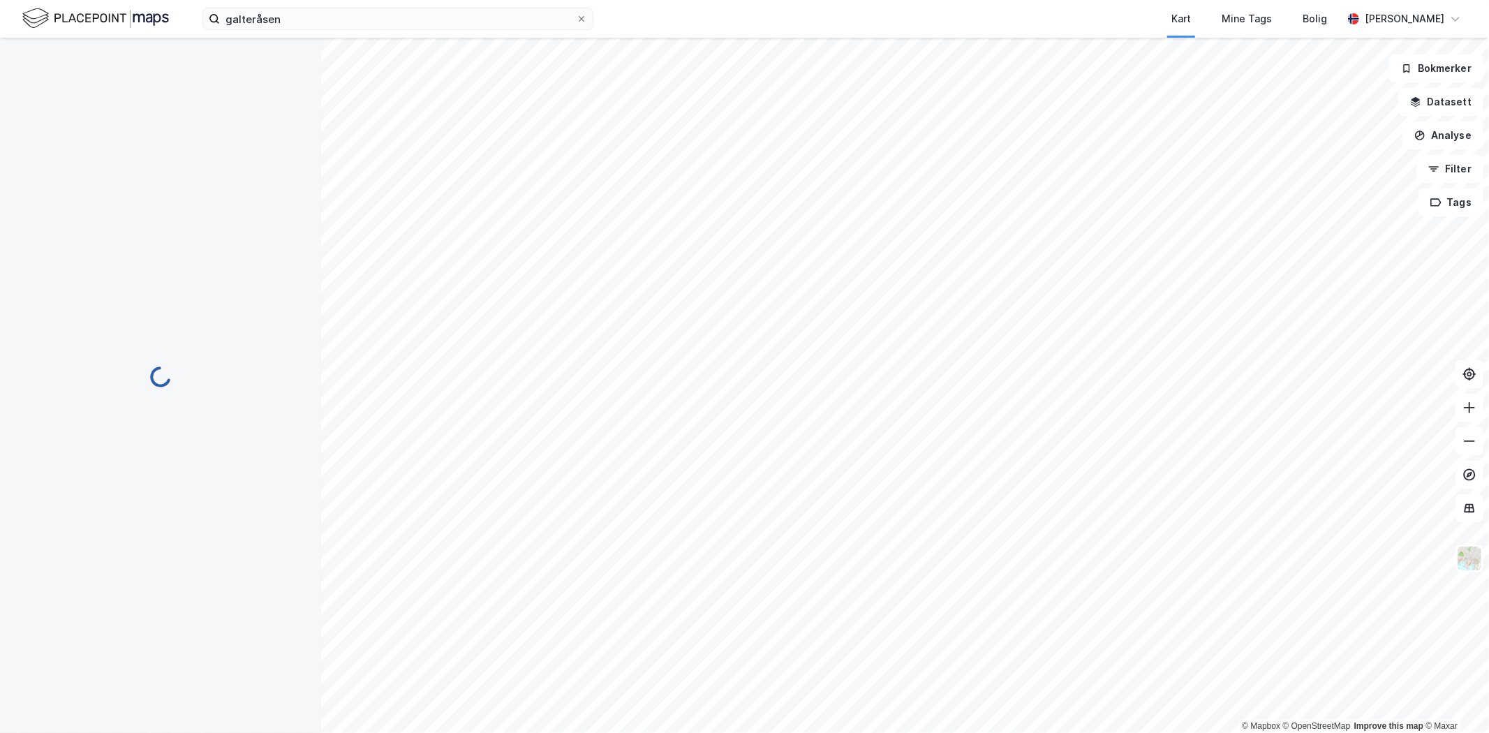
scroll to position [1, 0]
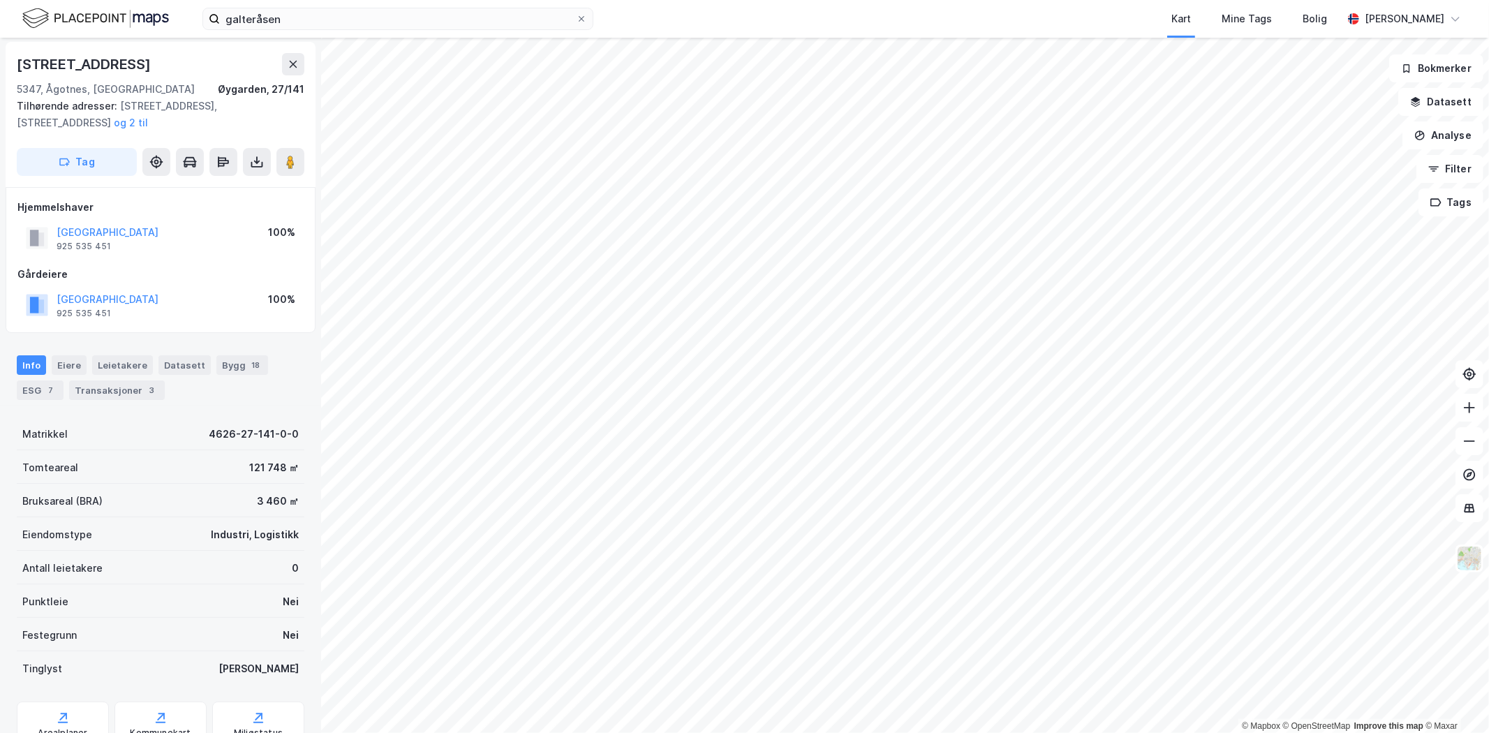
scroll to position [1, 0]
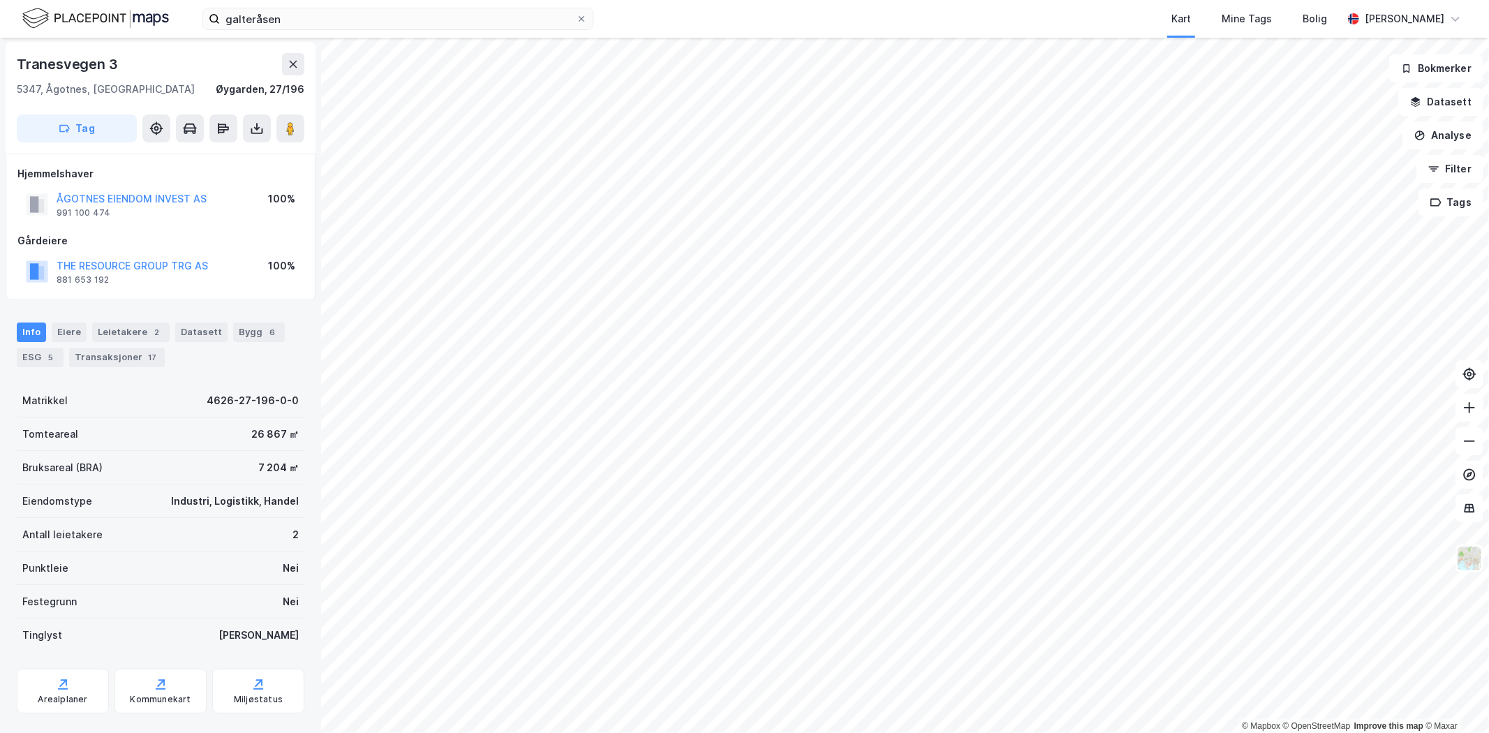
click at [70, 337] on div "Eiere" at bounding box center [69, 333] width 35 height 20
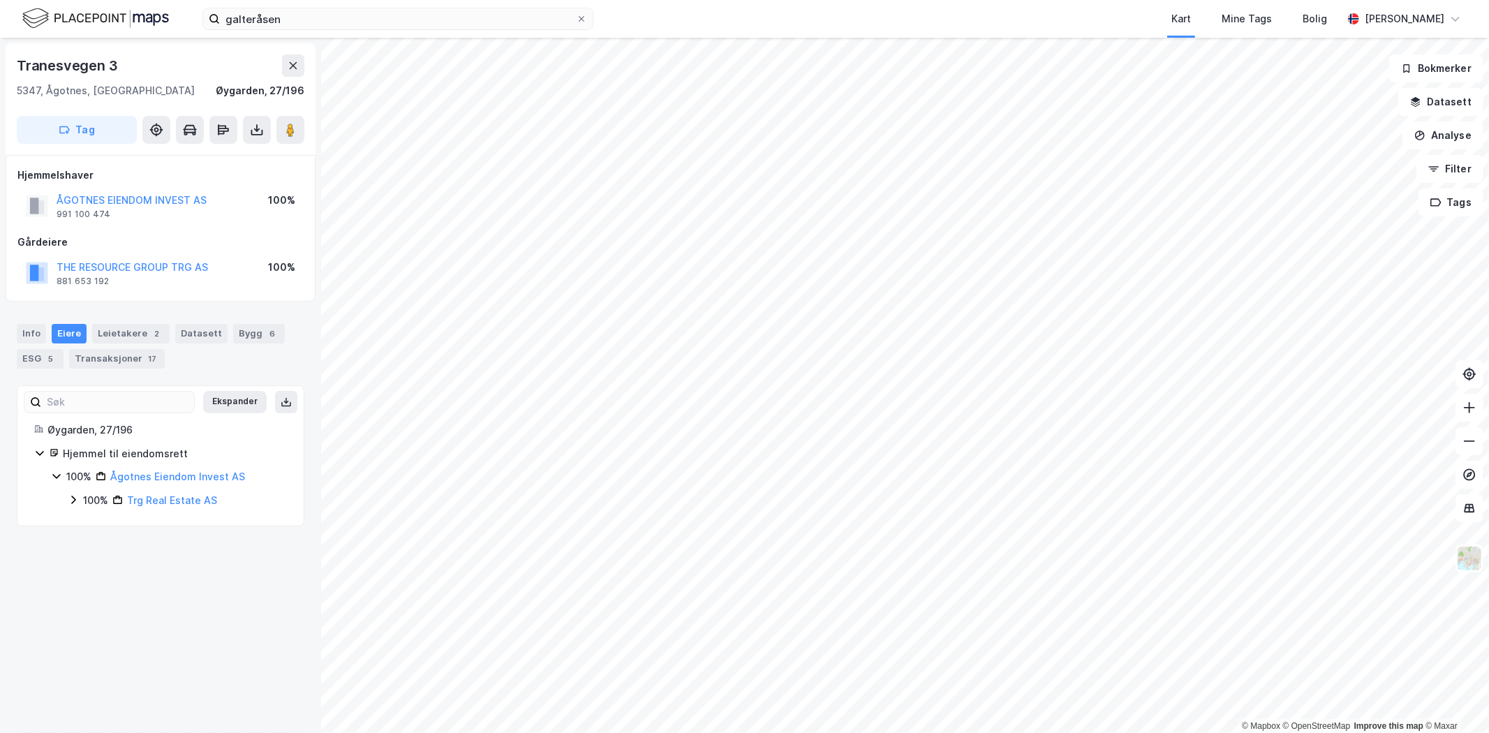
click at [30, 332] on div "Info" at bounding box center [31, 334] width 29 height 20
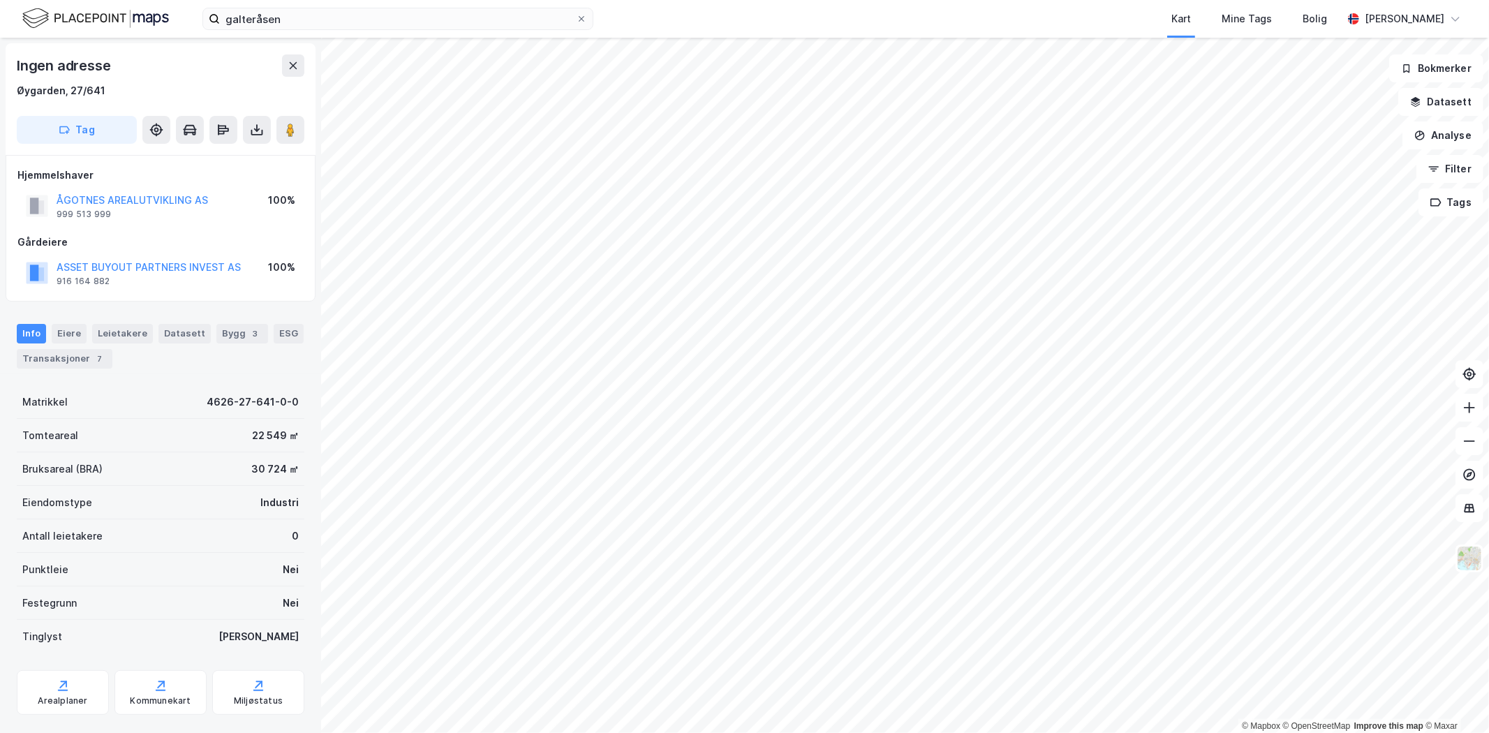
scroll to position [1, 0]
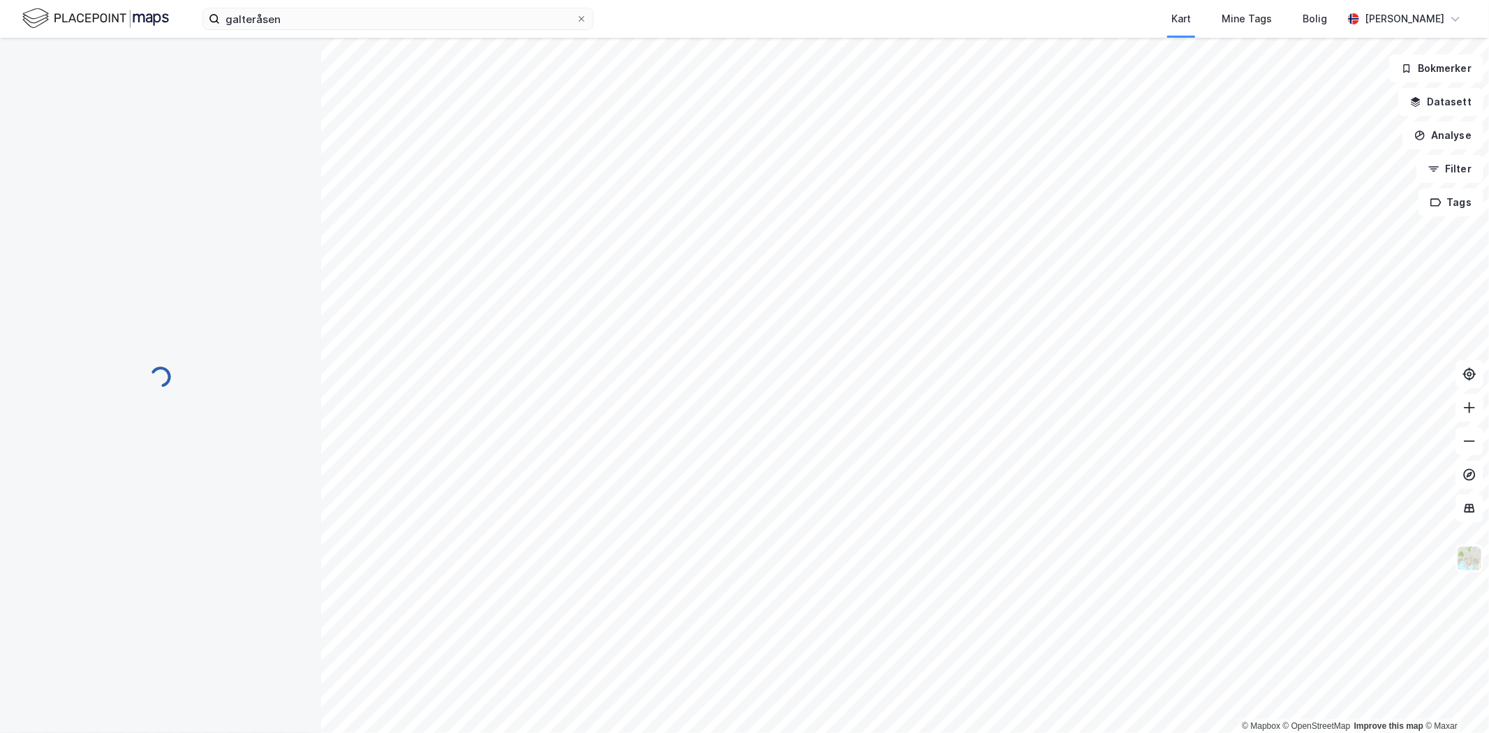
scroll to position [1, 0]
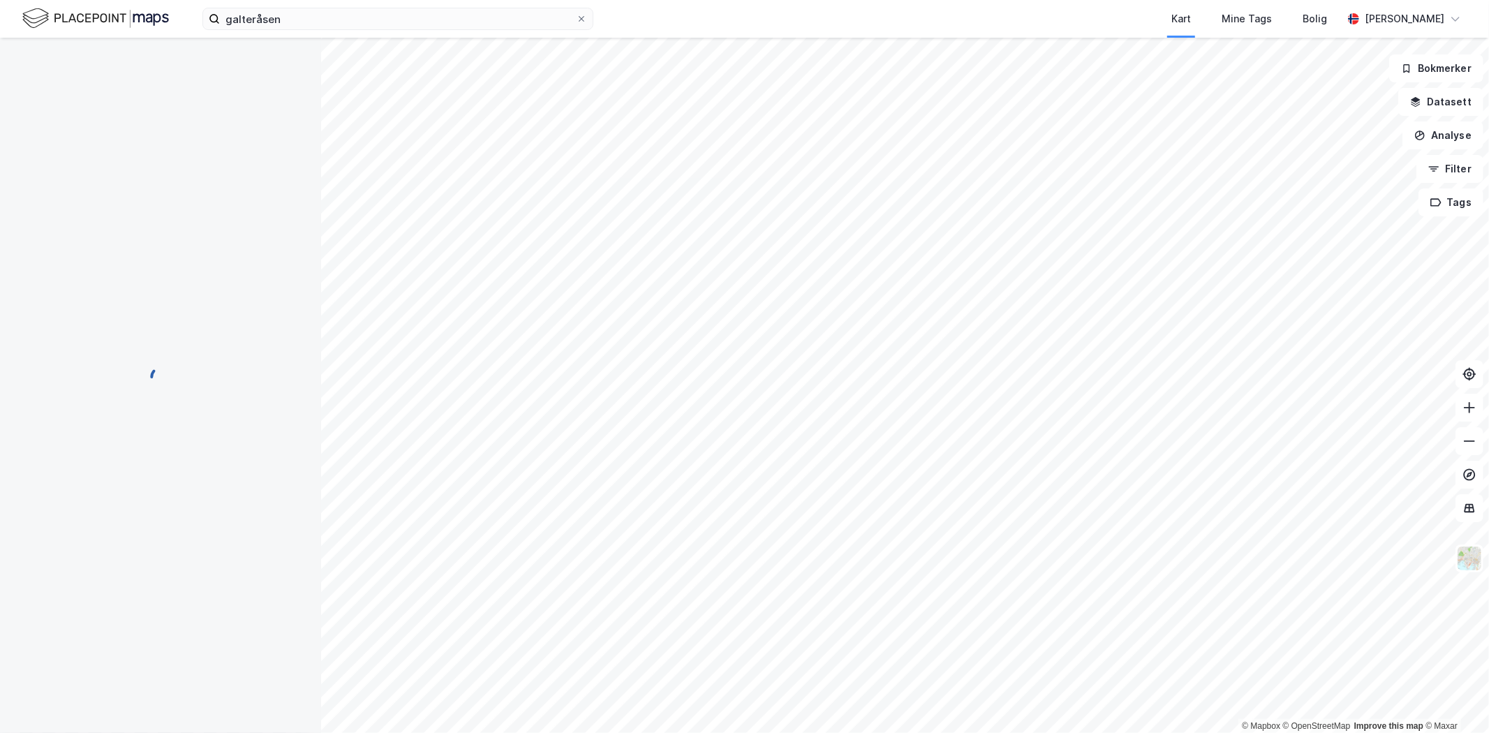
scroll to position [1, 0]
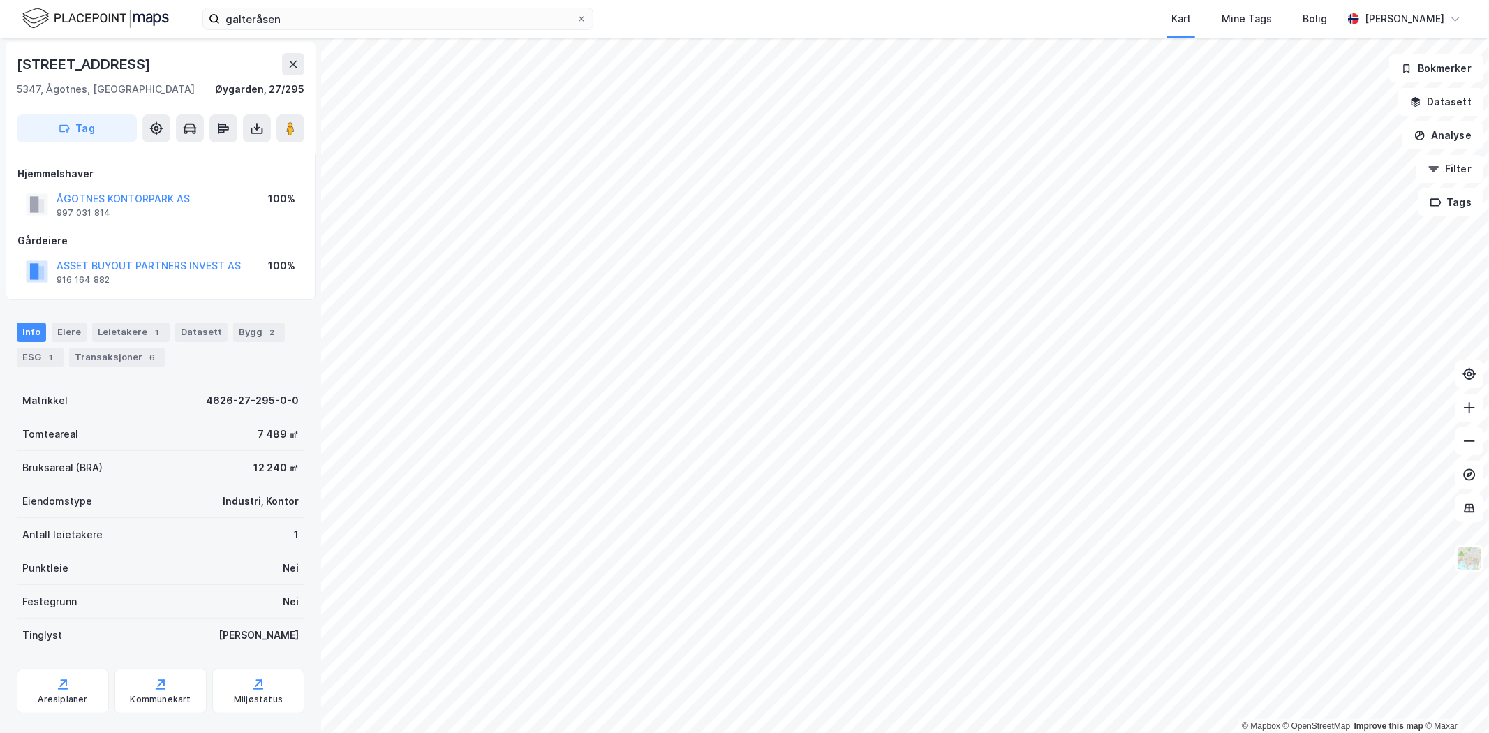
scroll to position [1, 0]
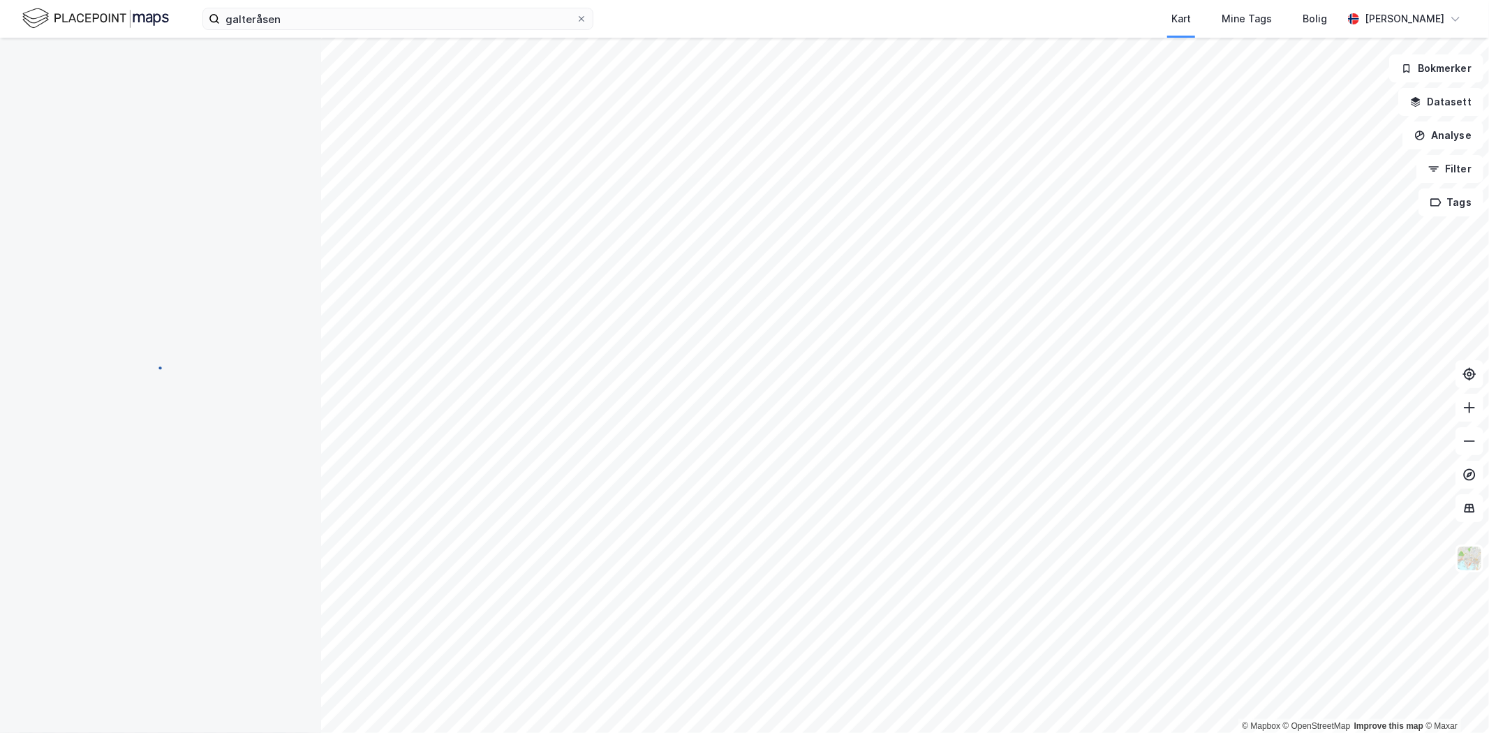
scroll to position [1, 0]
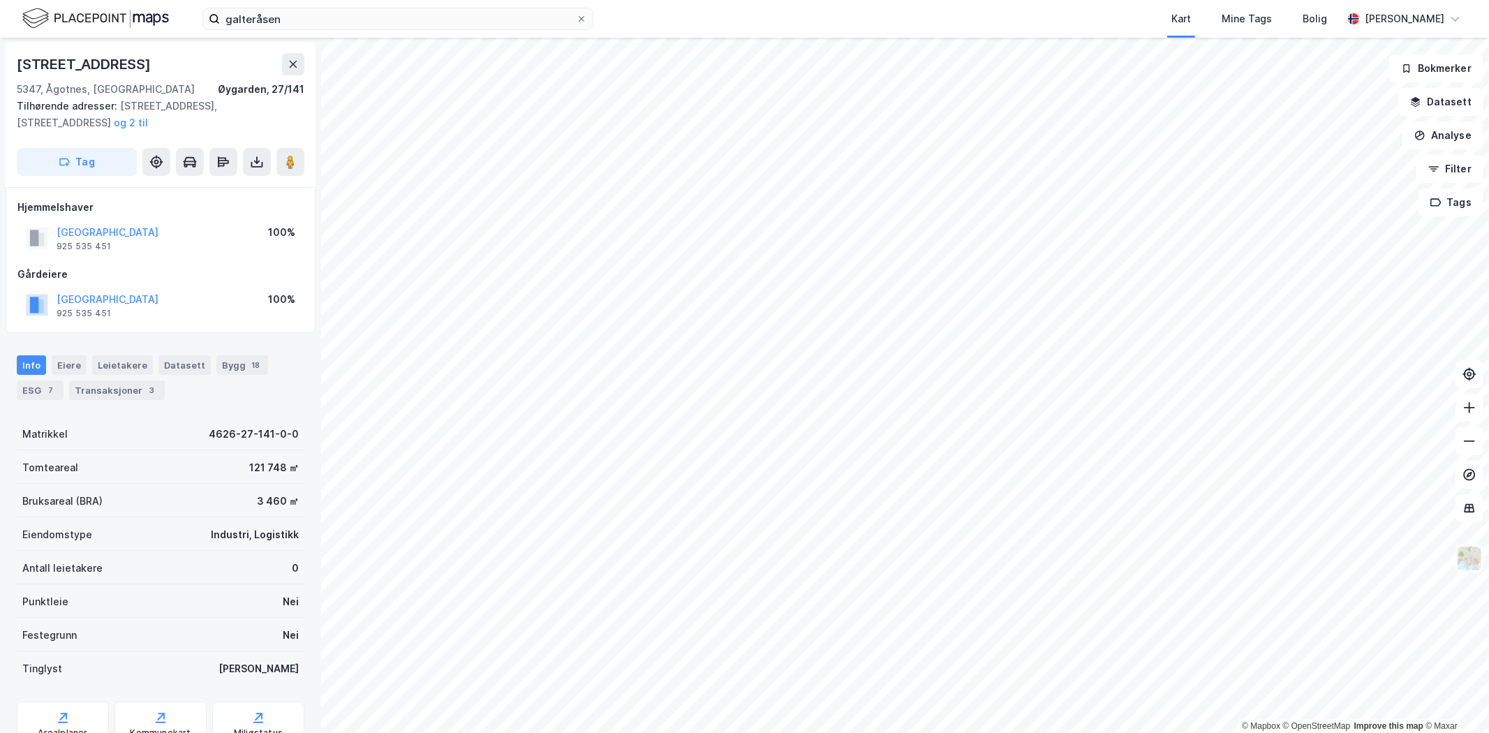
click at [59, 365] on div "Eiere" at bounding box center [69, 365] width 35 height 20
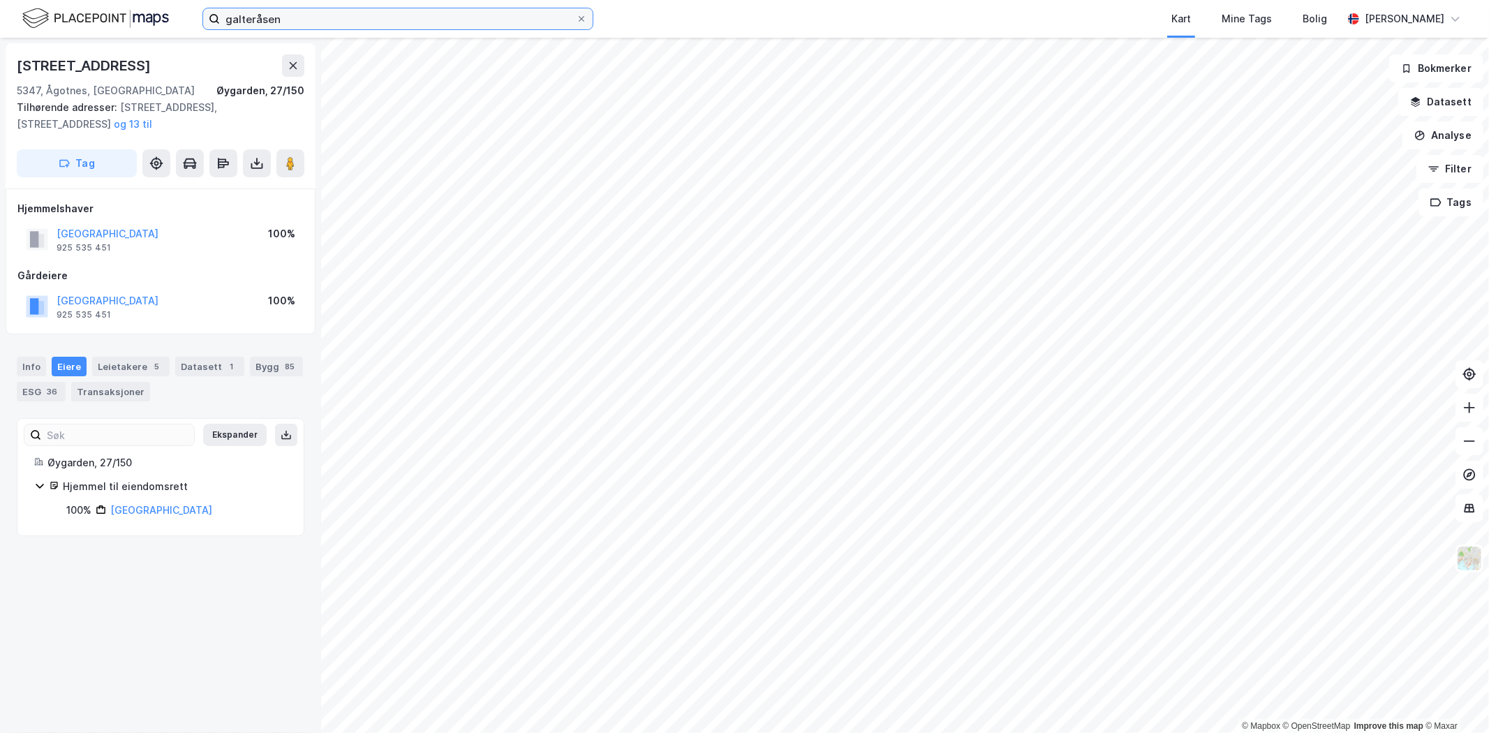
click at [281, 18] on input "galteråsen" at bounding box center [398, 18] width 356 height 21
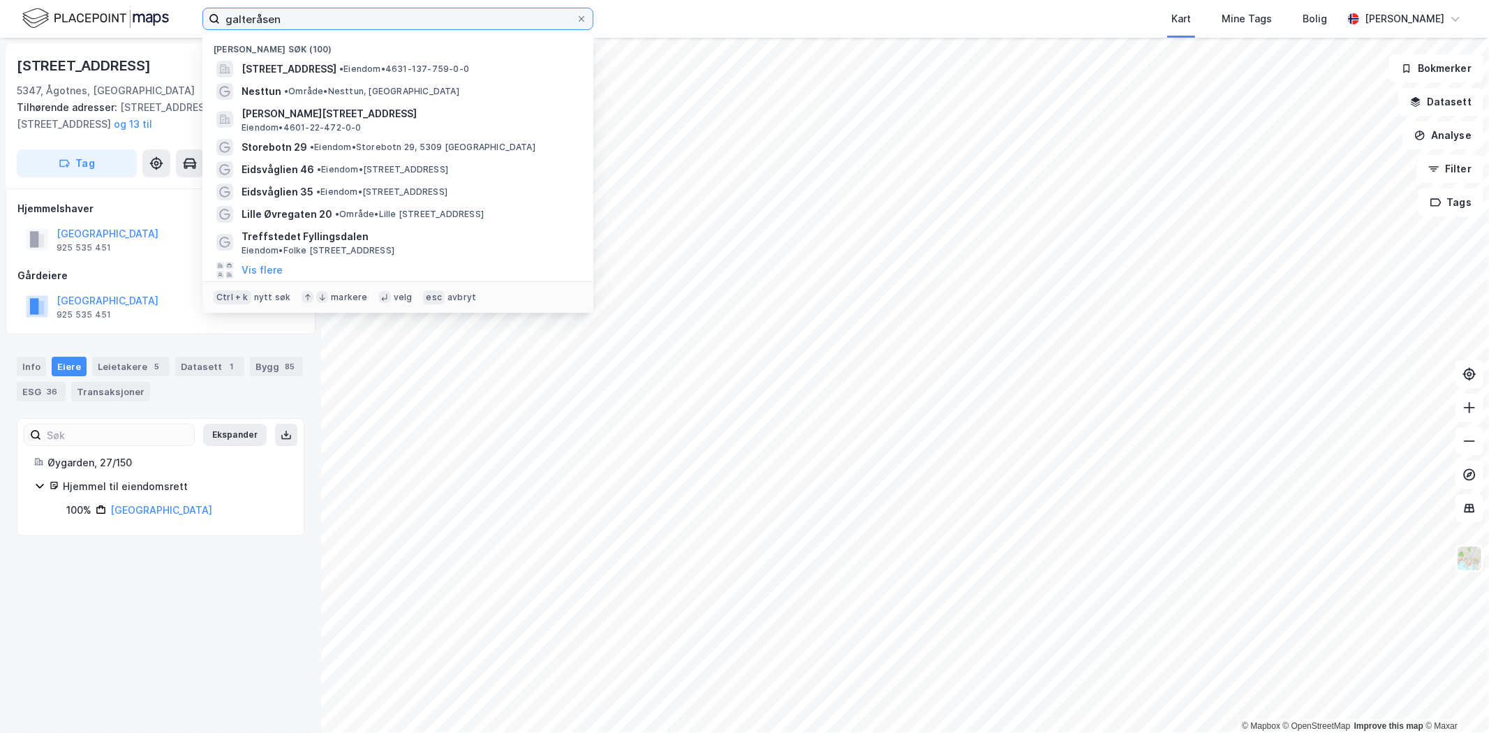
click at [281, 18] on input "galteråsen" at bounding box center [398, 18] width 356 height 21
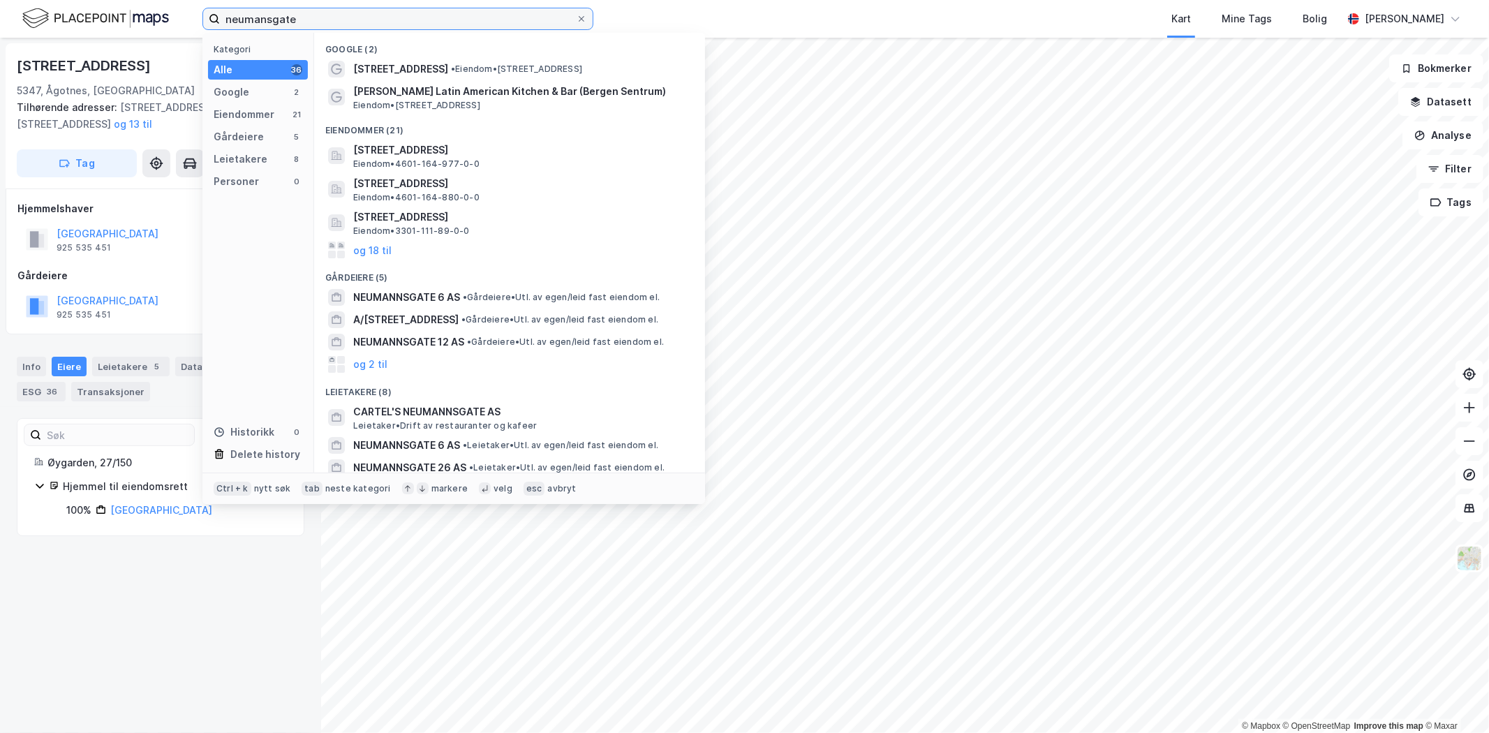
click at [364, 24] on input "neumansgate" at bounding box center [398, 18] width 356 height 21
click at [323, 18] on input "neumansgate" at bounding box center [398, 18] width 356 height 21
click at [256, 22] on input "neumansgate" at bounding box center [398, 18] width 356 height 21
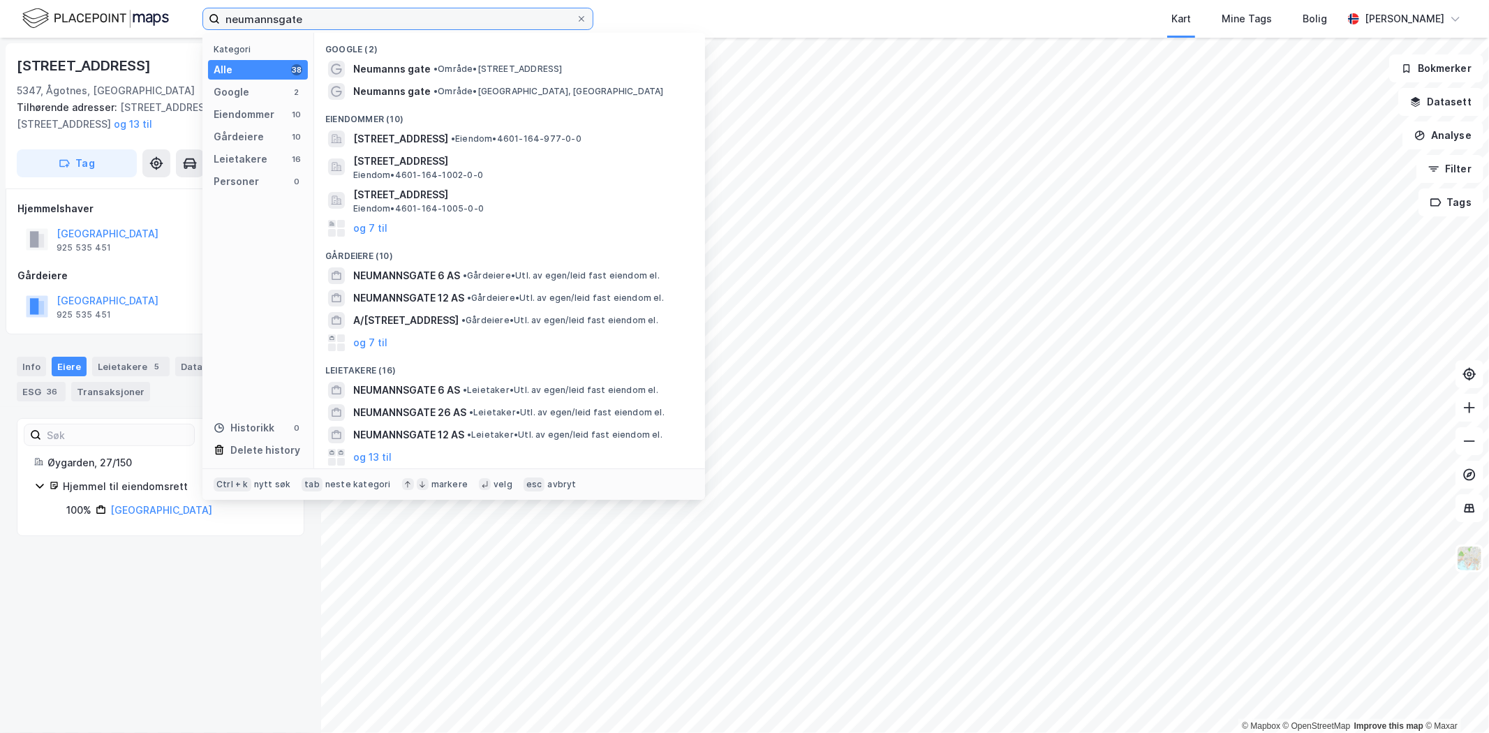
type input "neumannsgate"
click at [375, 94] on span "Neumanns gate" at bounding box center [392, 91] width 78 height 17
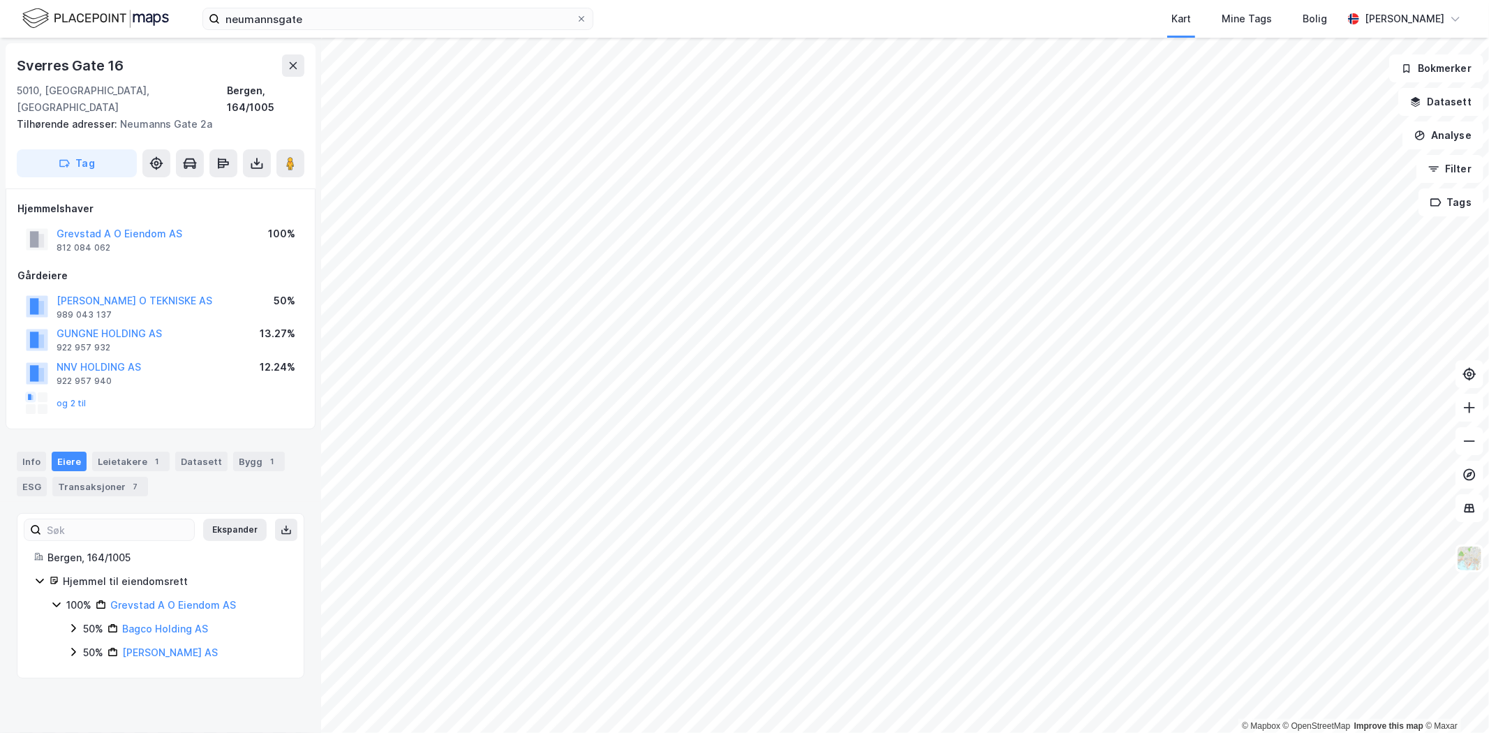
click at [85, 477] on div "Transaksjoner 7" at bounding box center [100, 487] width 96 height 20
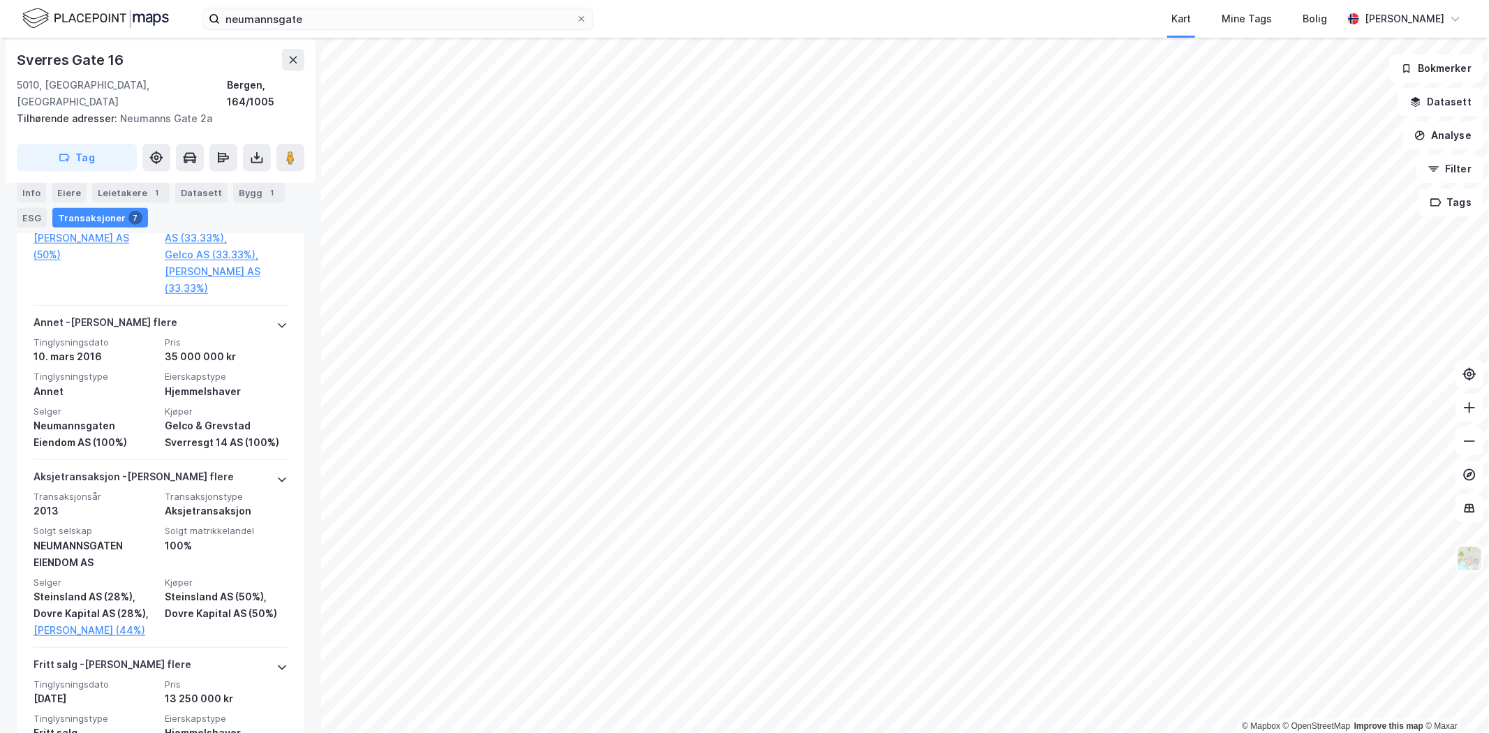
scroll to position [931, 0]
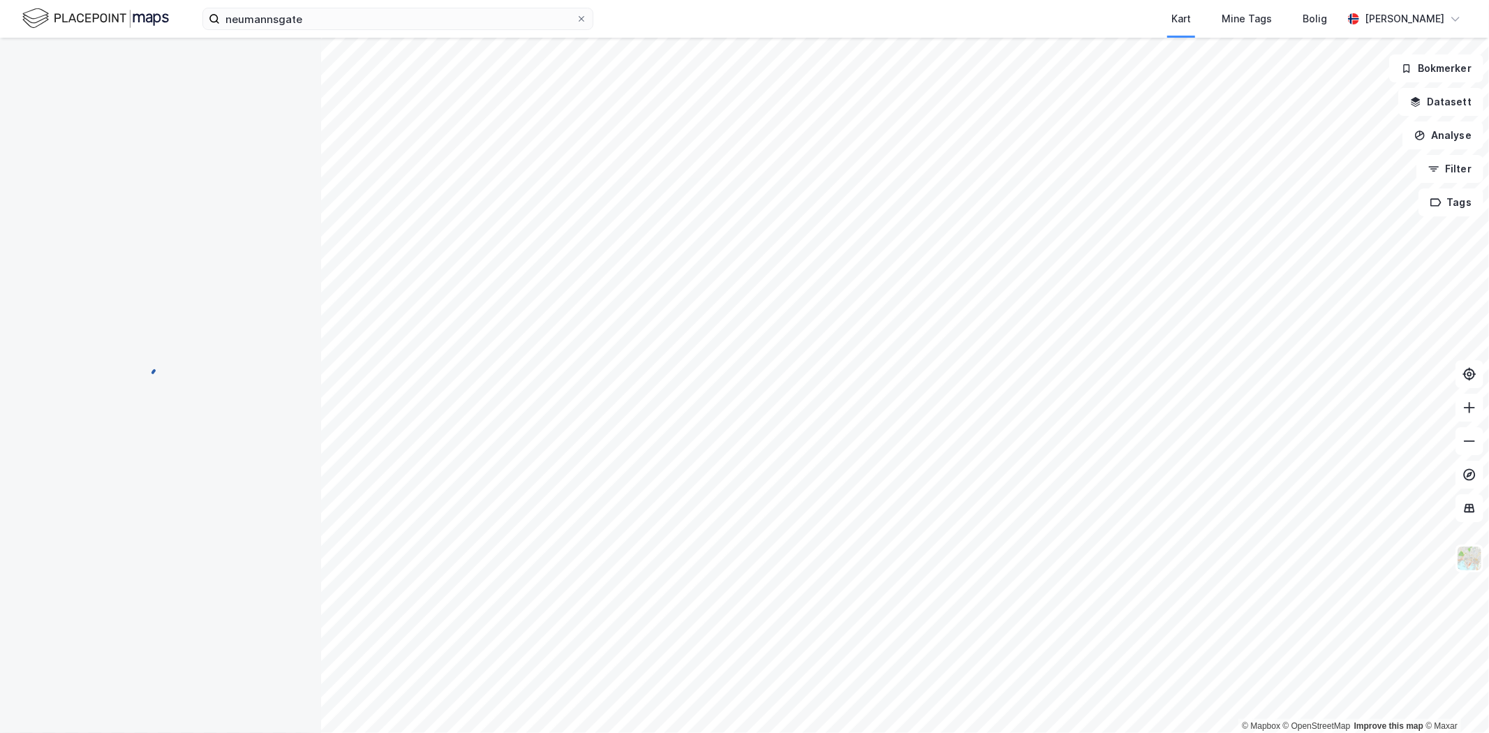
scroll to position [8, 0]
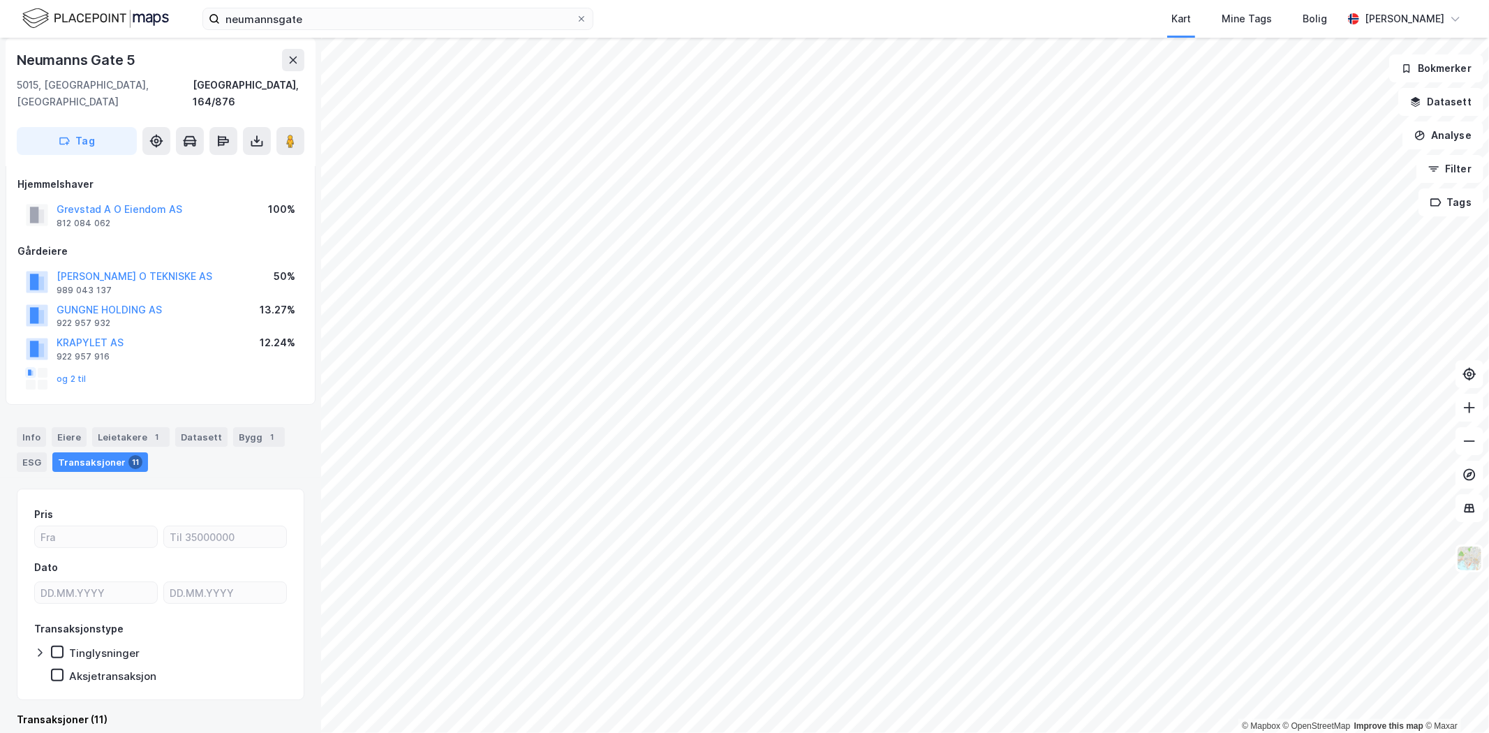
click at [79, 452] on div "Transaksjoner 11" at bounding box center [100, 462] width 96 height 20
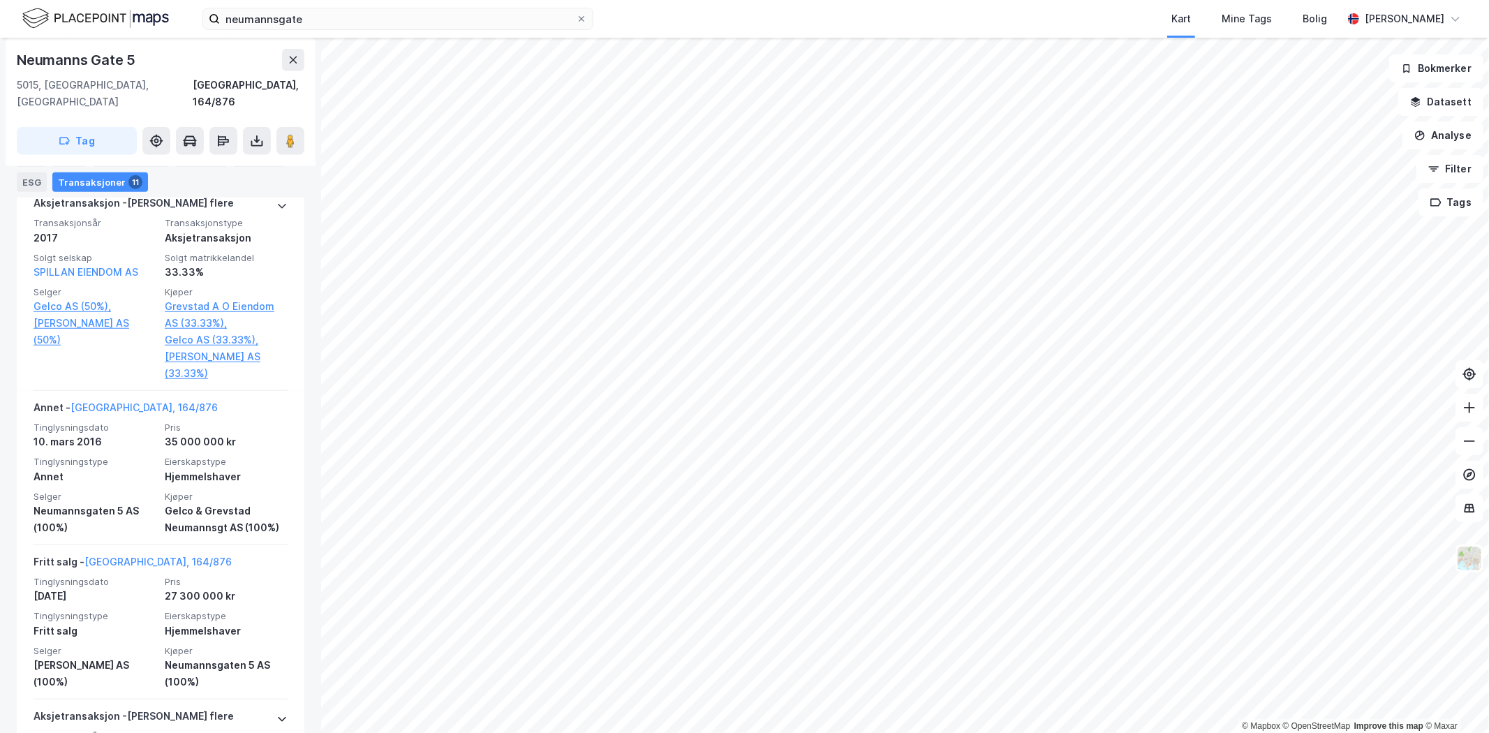
scroll to position [938, 0]
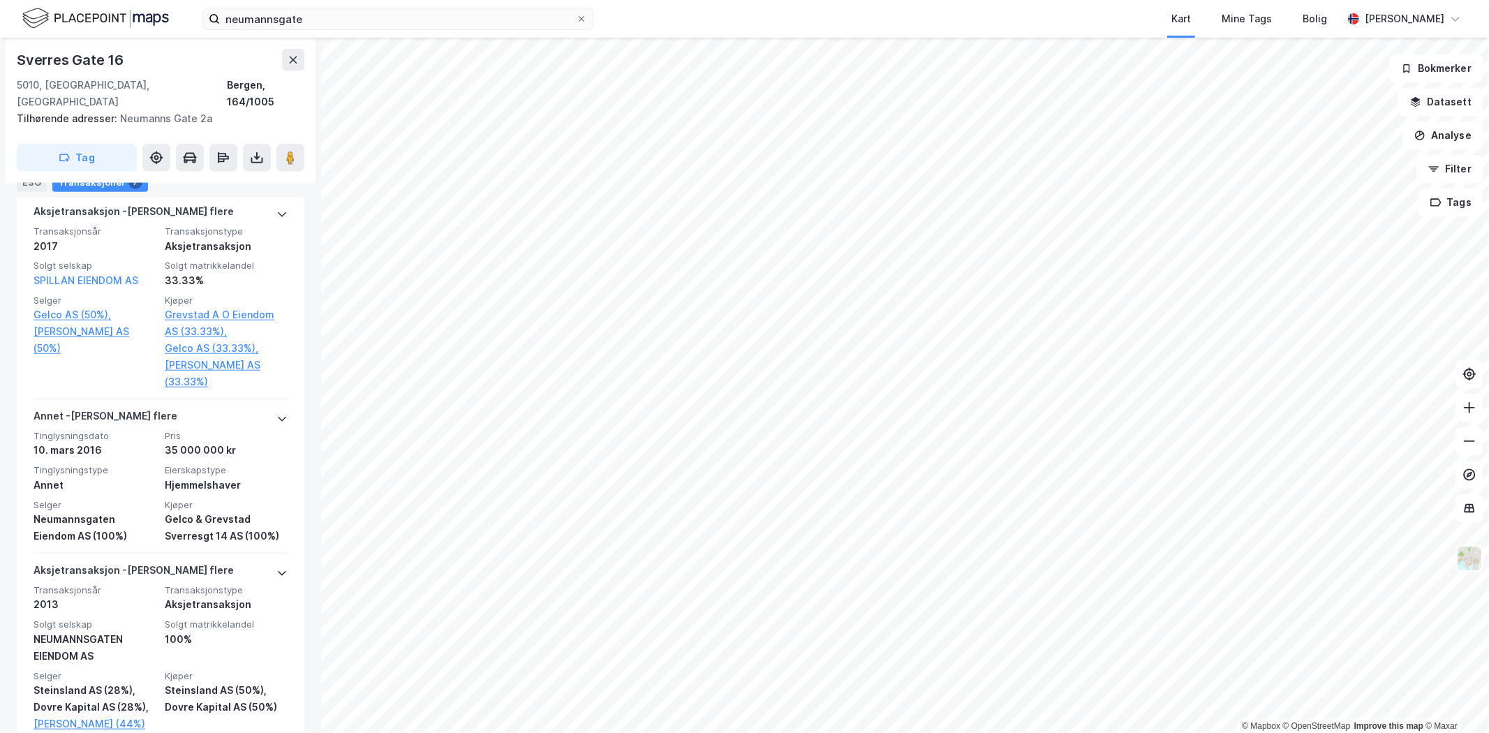
scroll to position [981, 0]
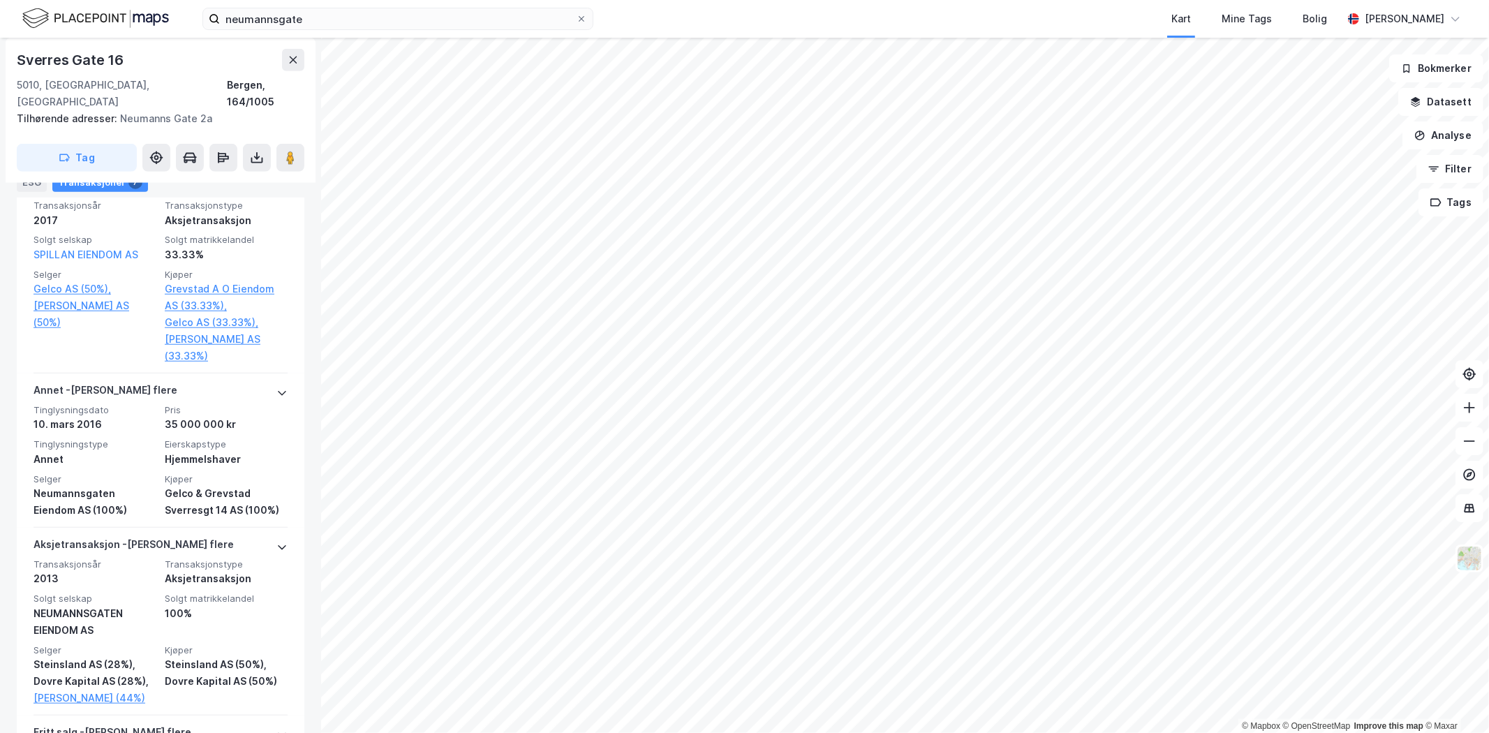
click at [276, 388] on icon at bounding box center [281, 393] width 11 height 11
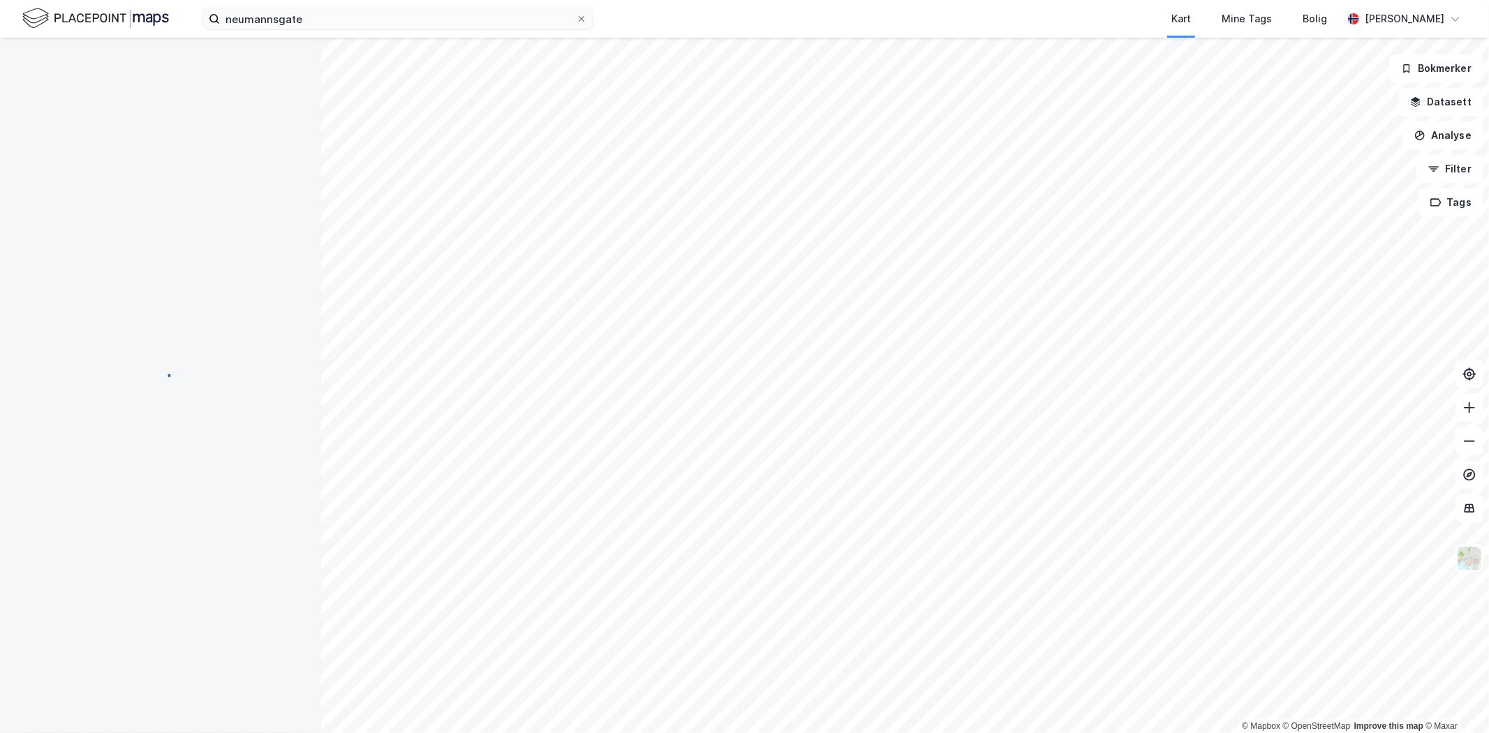
scroll to position [8, 0]
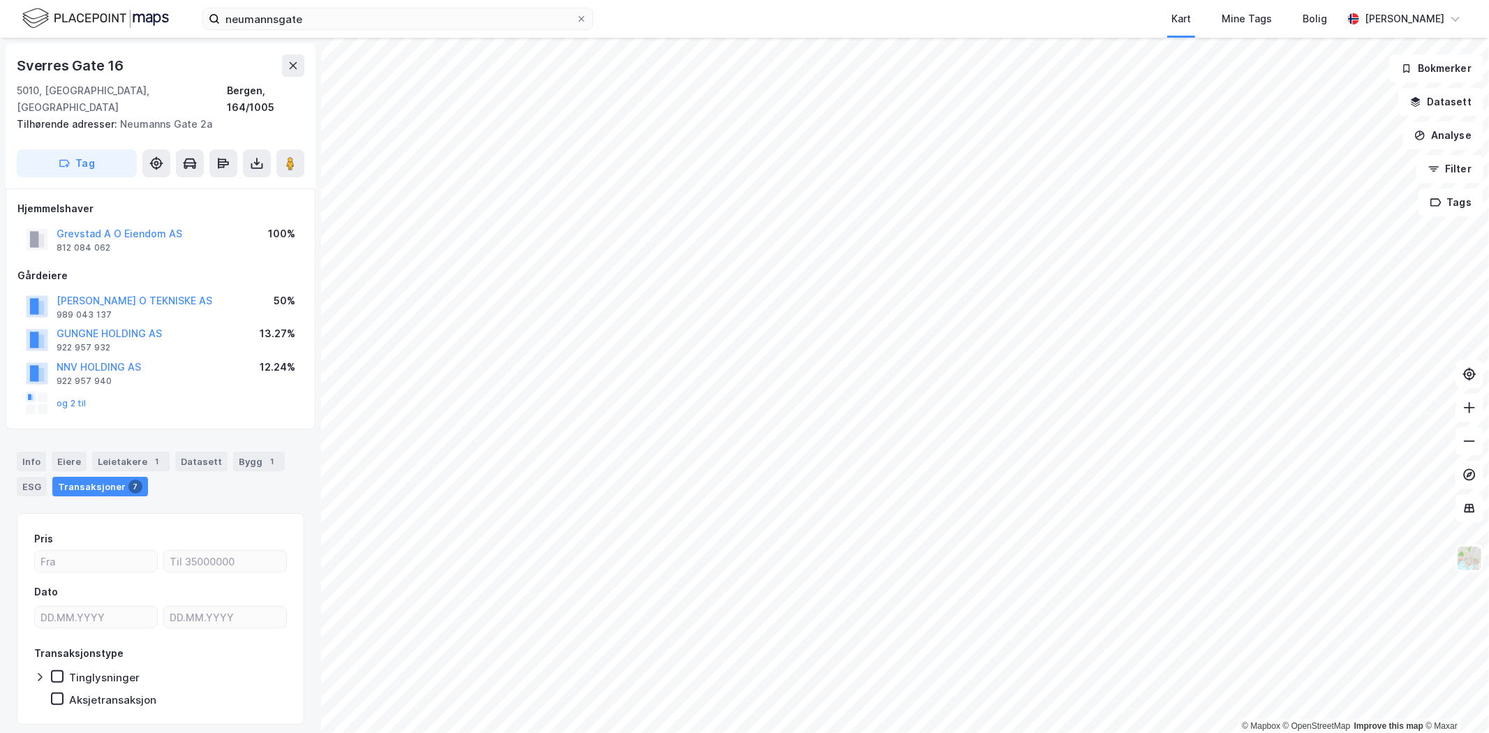
scroll to position [8, 0]
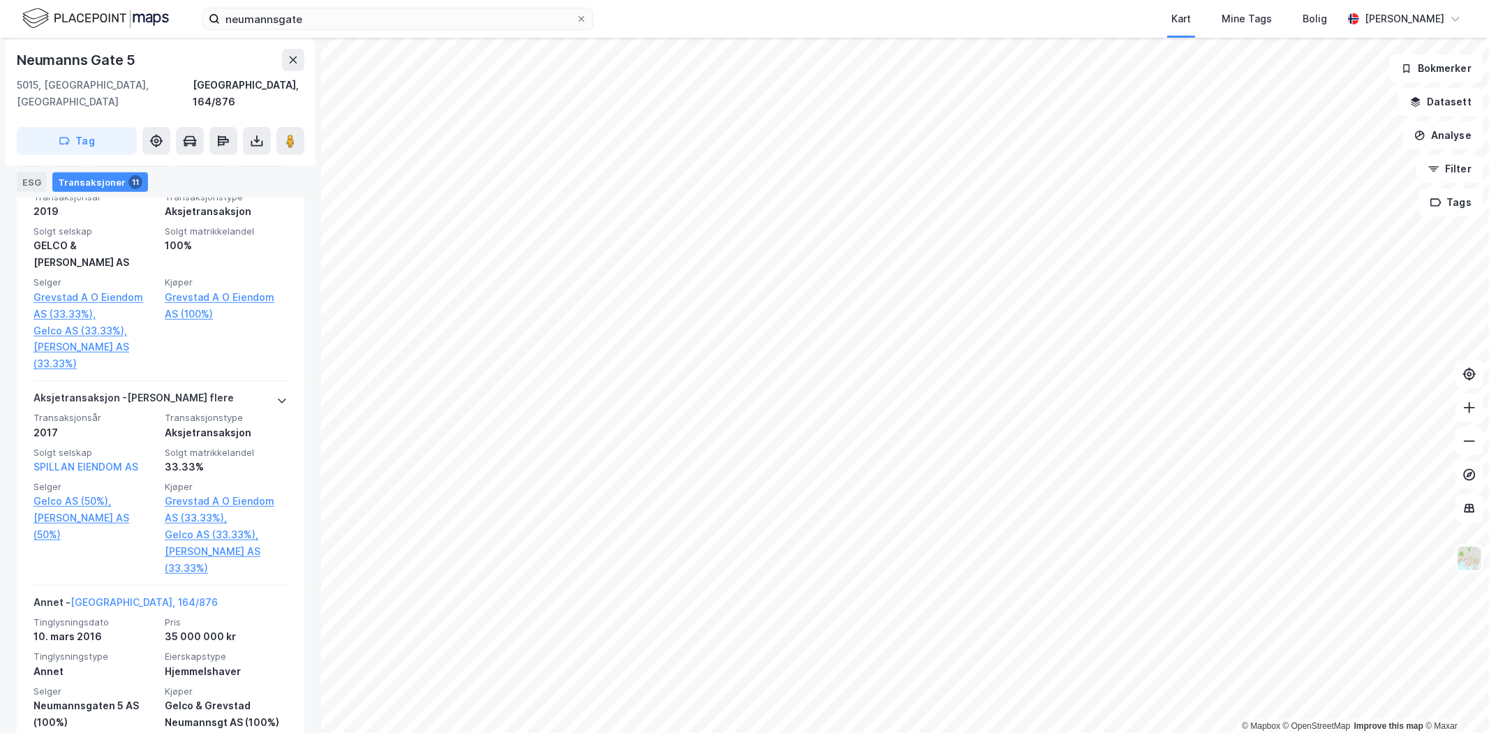
scroll to position [732, 0]
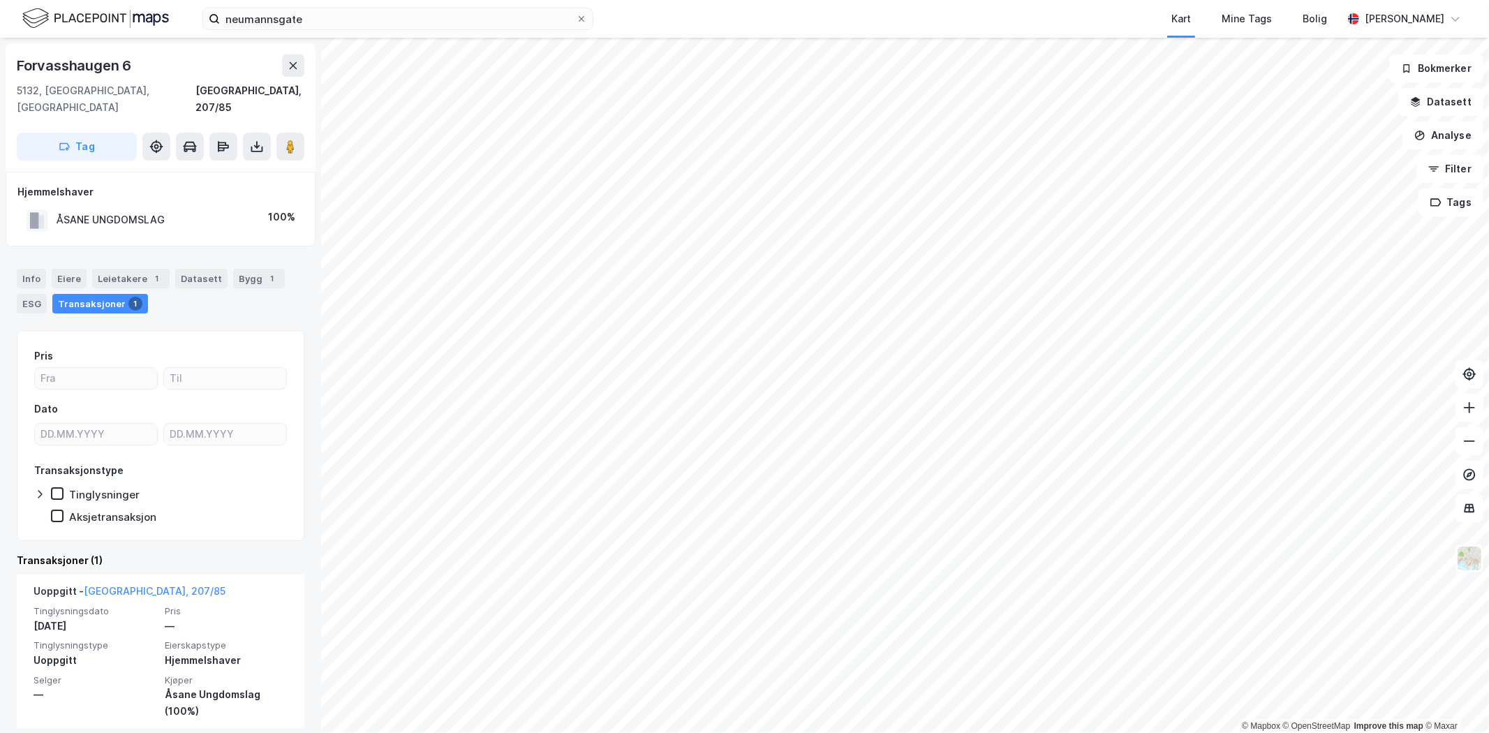
click at [290, 140] on image at bounding box center [290, 147] width 8 height 14
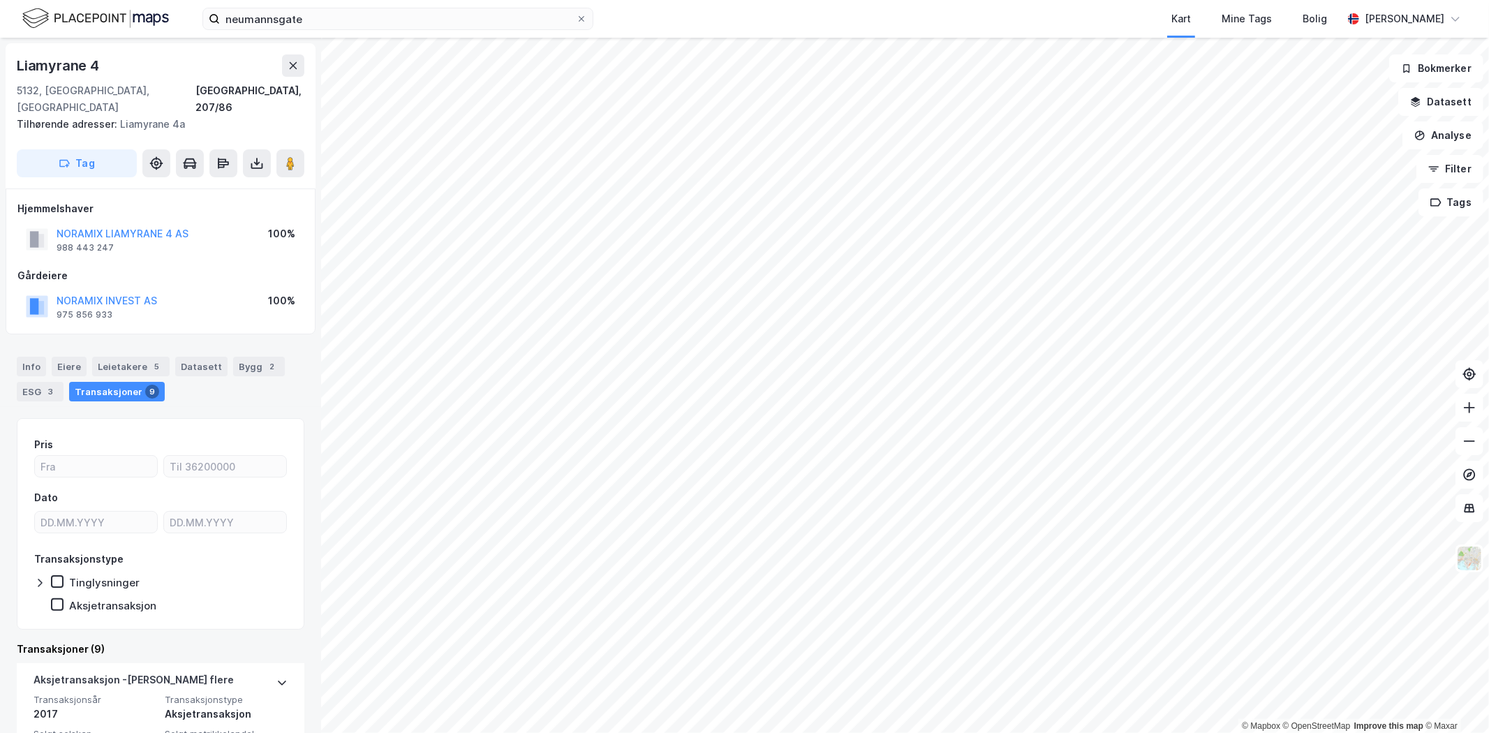
click at [755, 732] on html "neumannsgate Kart Mine Tags Bolig [PERSON_NAME] © Mapbox © OpenStreetMap Improv…" at bounding box center [744, 366] width 1489 height 733
click at [593, 22] on div "neumannsgate Kart Mine Tags Bolig [PERSON_NAME] © Mapbox © OpenStreetMap Improv…" at bounding box center [744, 366] width 1489 height 733
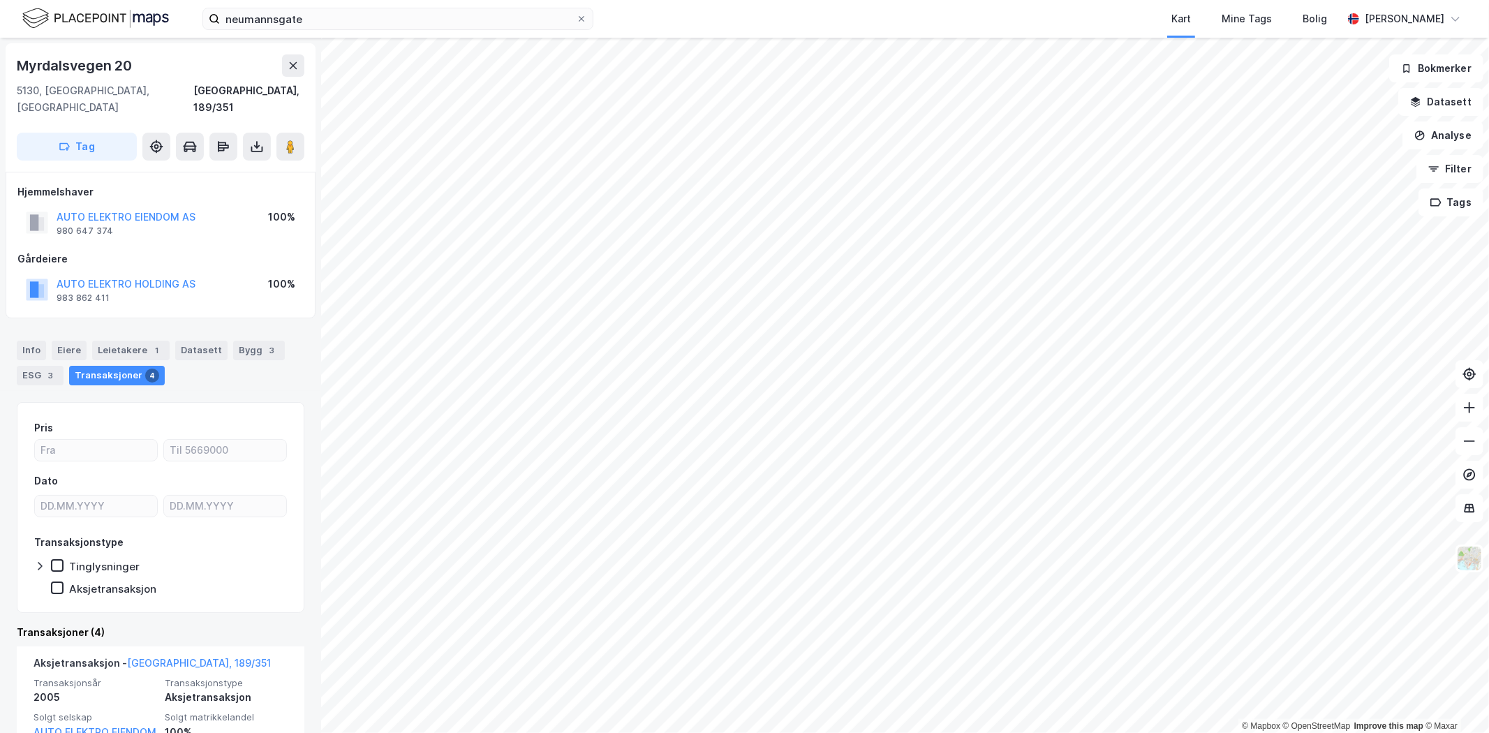
click at [340, 237] on div "© Mapbox © OpenStreetMap Improve this map © Maxar [STREET_ADDRESS] Tag Hjemmels…" at bounding box center [744, 385] width 1489 height 695
click at [290, 140] on button at bounding box center [290, 147] width 28 height 28
click at [264, 316] on div "© Mapbox © OpenStreetMap Improve this map © Maxar [STREET_ADDRESS] Tag Hjemmels…" at bounding box center [744, 385] width 1489 height 695
